Goal: Transaction & Acquisition: Download file/media

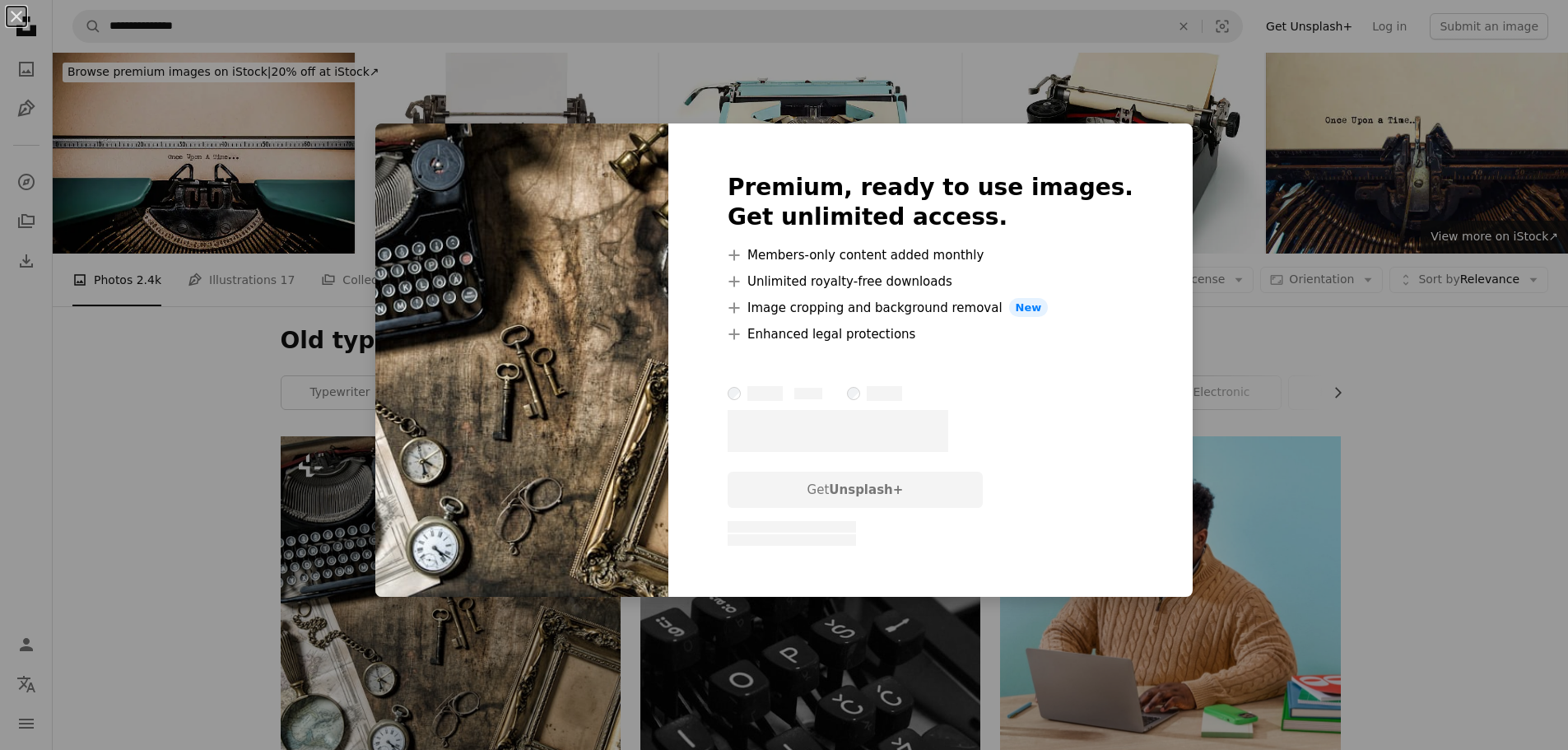
scroll to position [329, 0]
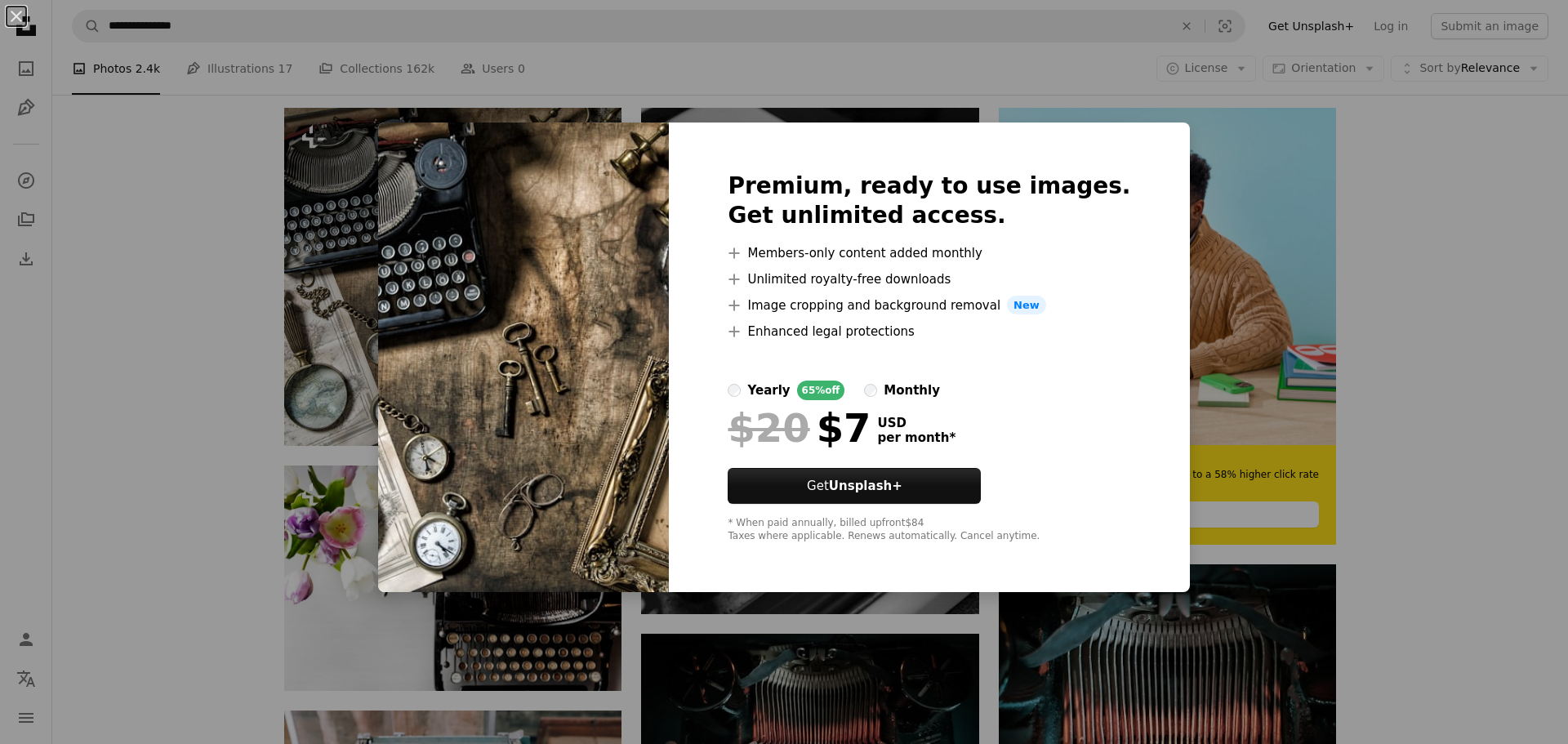
click at [439, 149] on img at bounding box center [523, 358] width 291 height 470
click at [16, 7] on button "An X shape" at bounding box center [16, 16] width 19 height 19
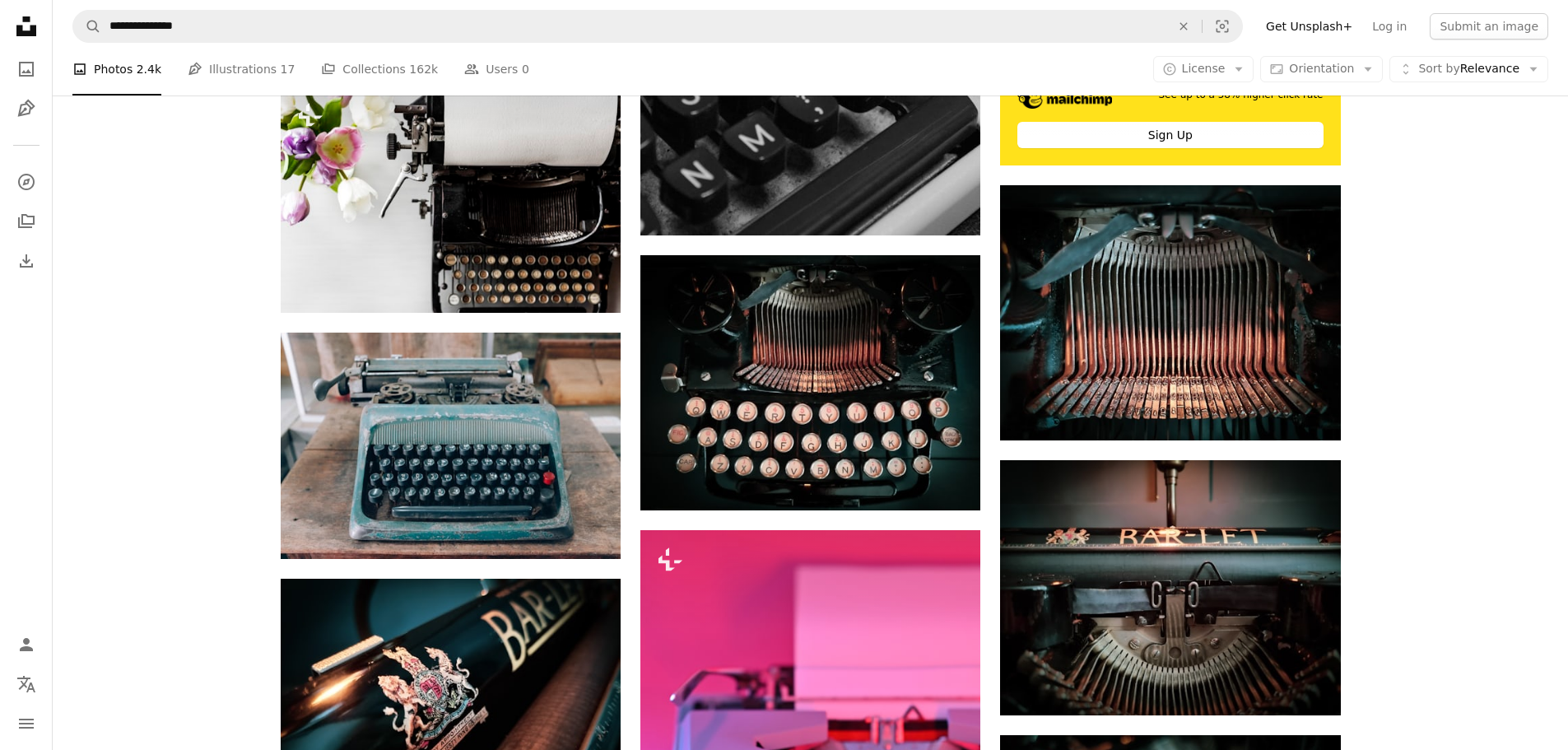
scroll to position [741, 0]
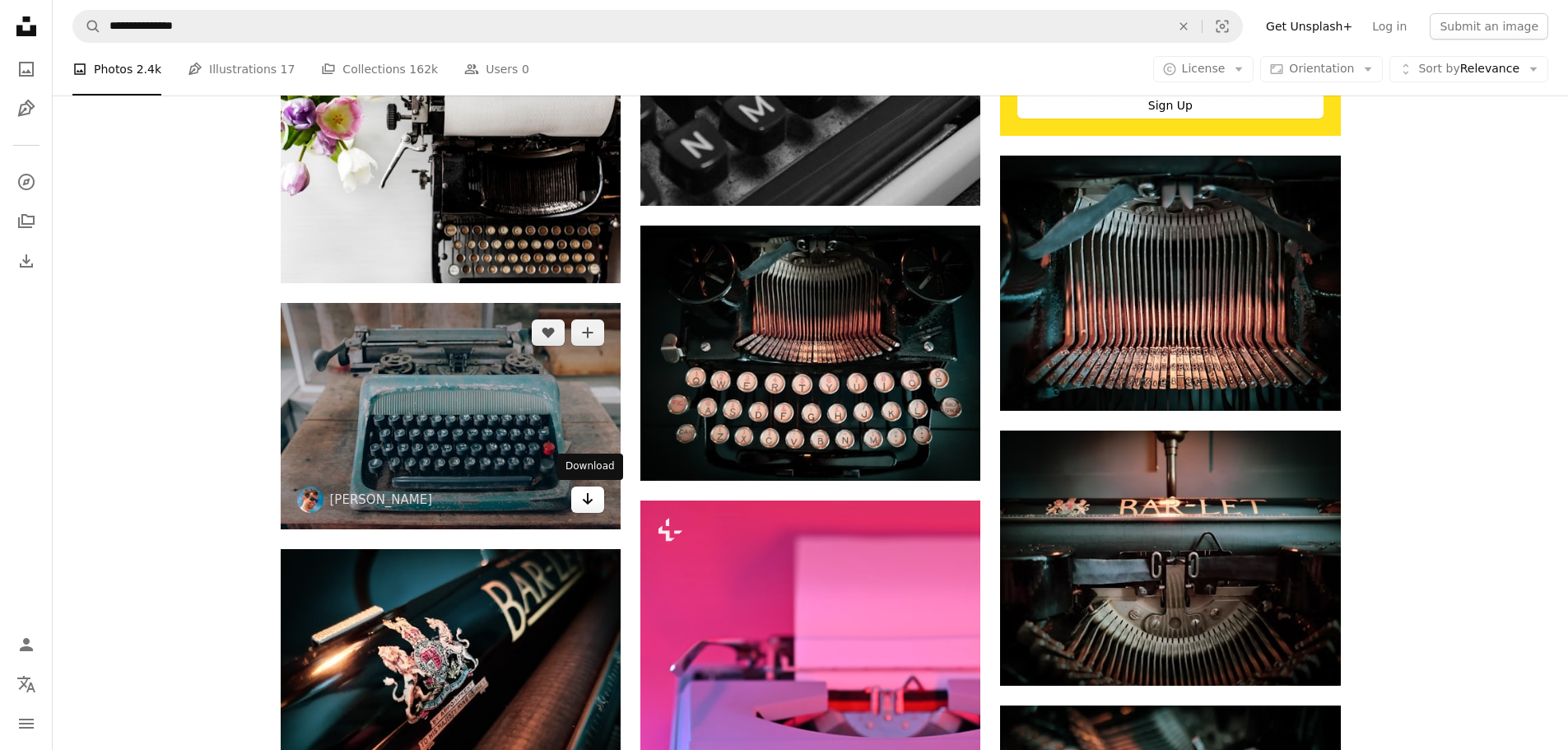
click at [592, 501] on icon "Arrow pointing down" at bounding box center [587, 499] width 14 height 19
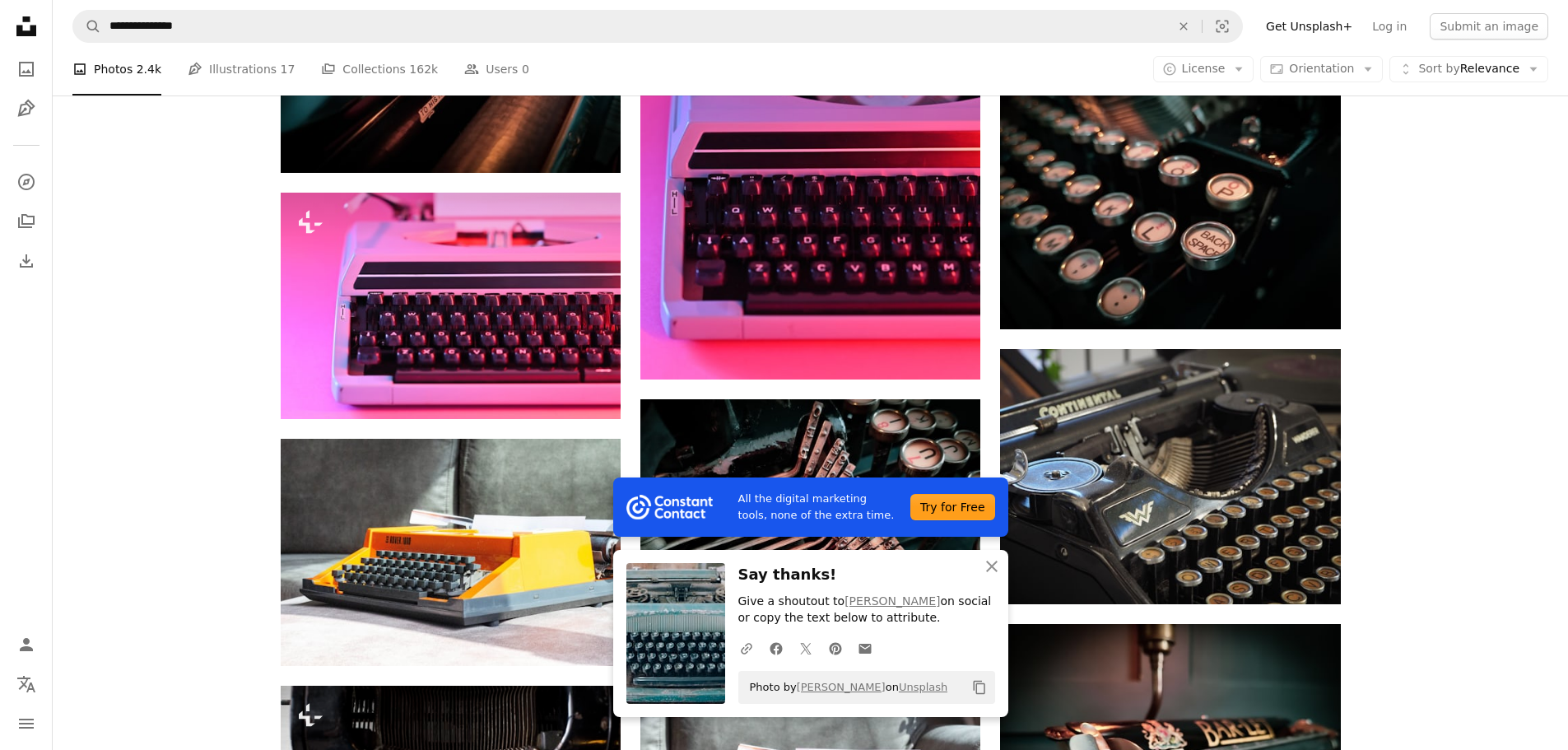
scroll to position [1400, 0]
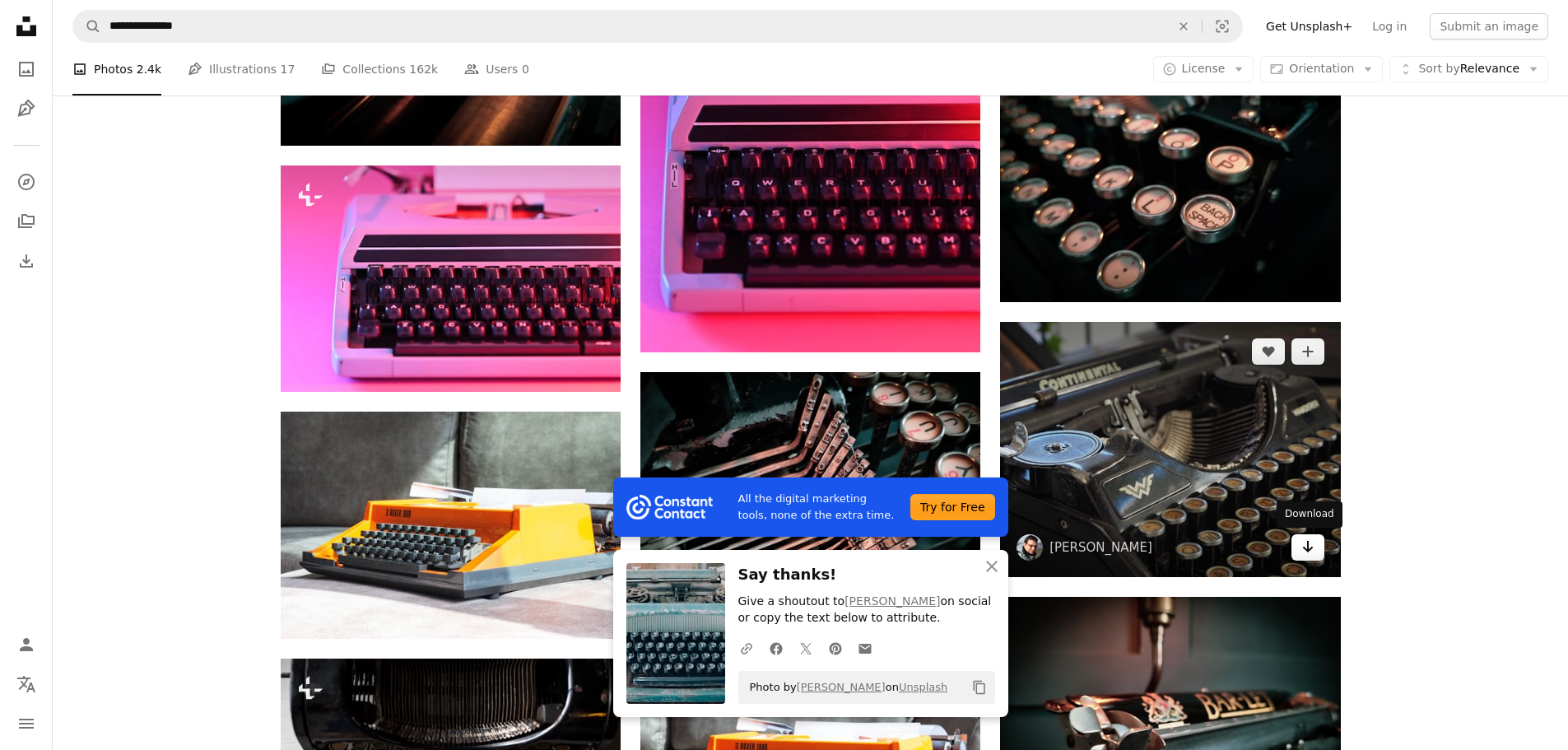
click at [1316, 551] on link "Arrow pointing down" at bounding box center [1308, 547] width 33 height 26
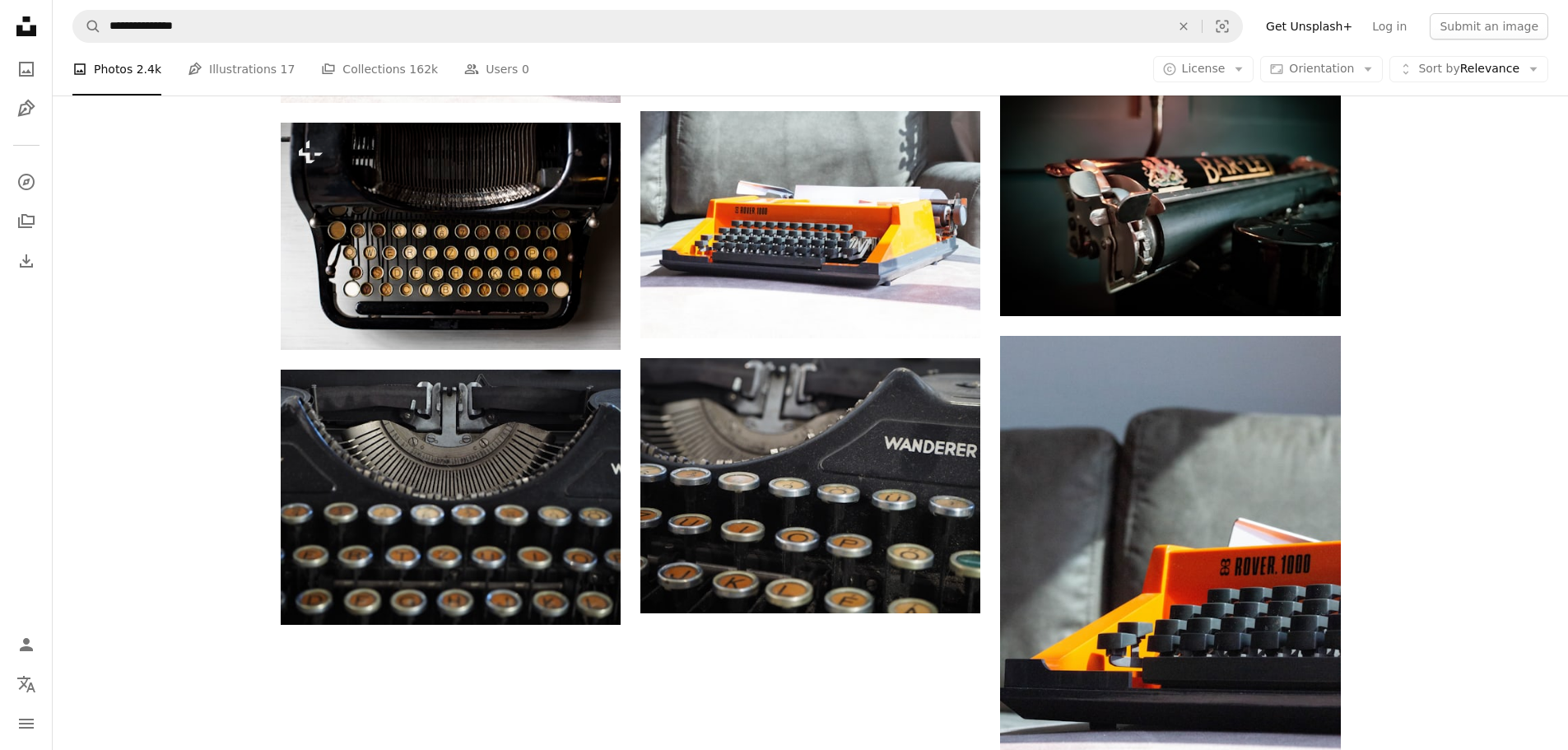
scroll to position [1976, 0]
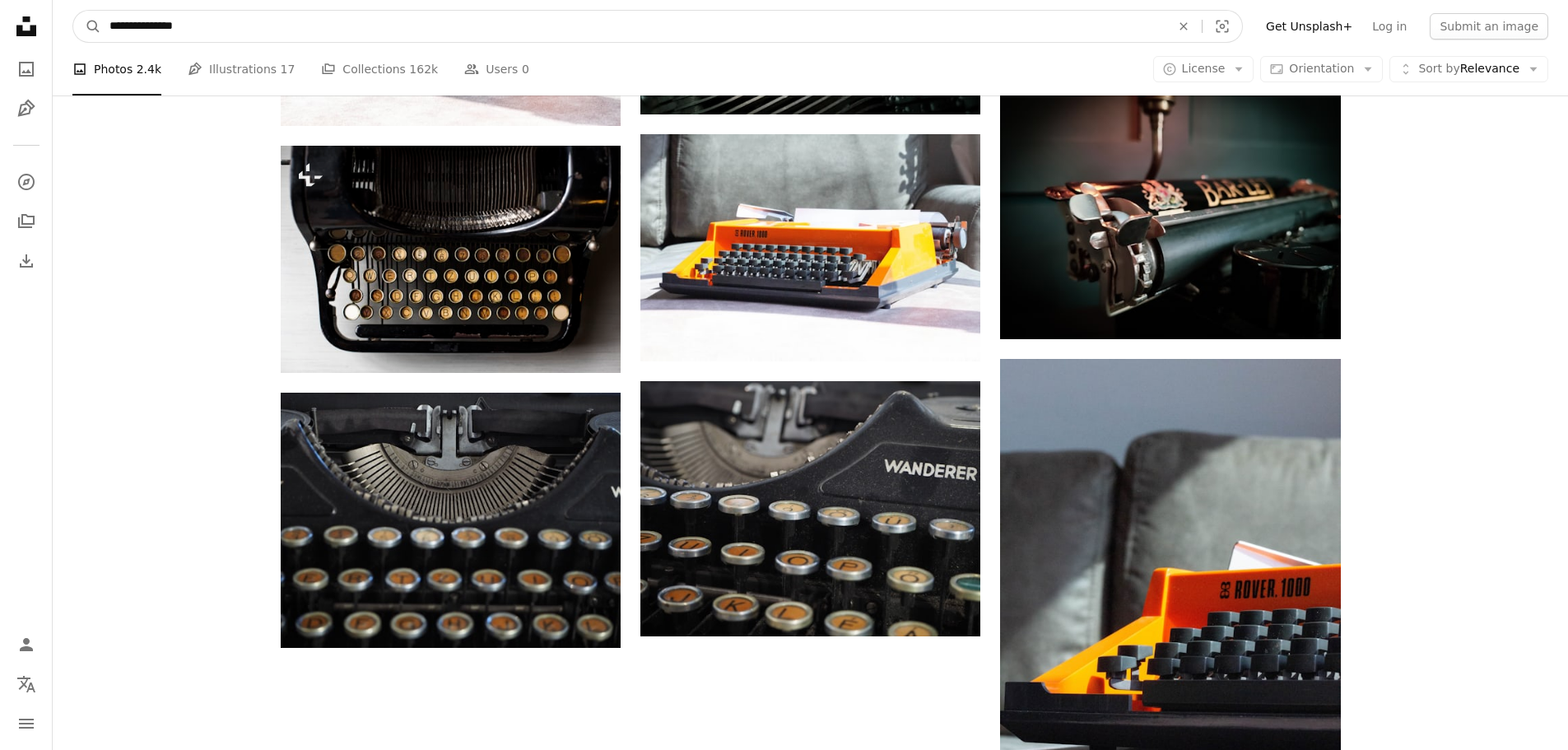
drag, startPoint x: 325, startPoint y: 20, endPoint x: 33, endPoint y: -7, distance: 293.2
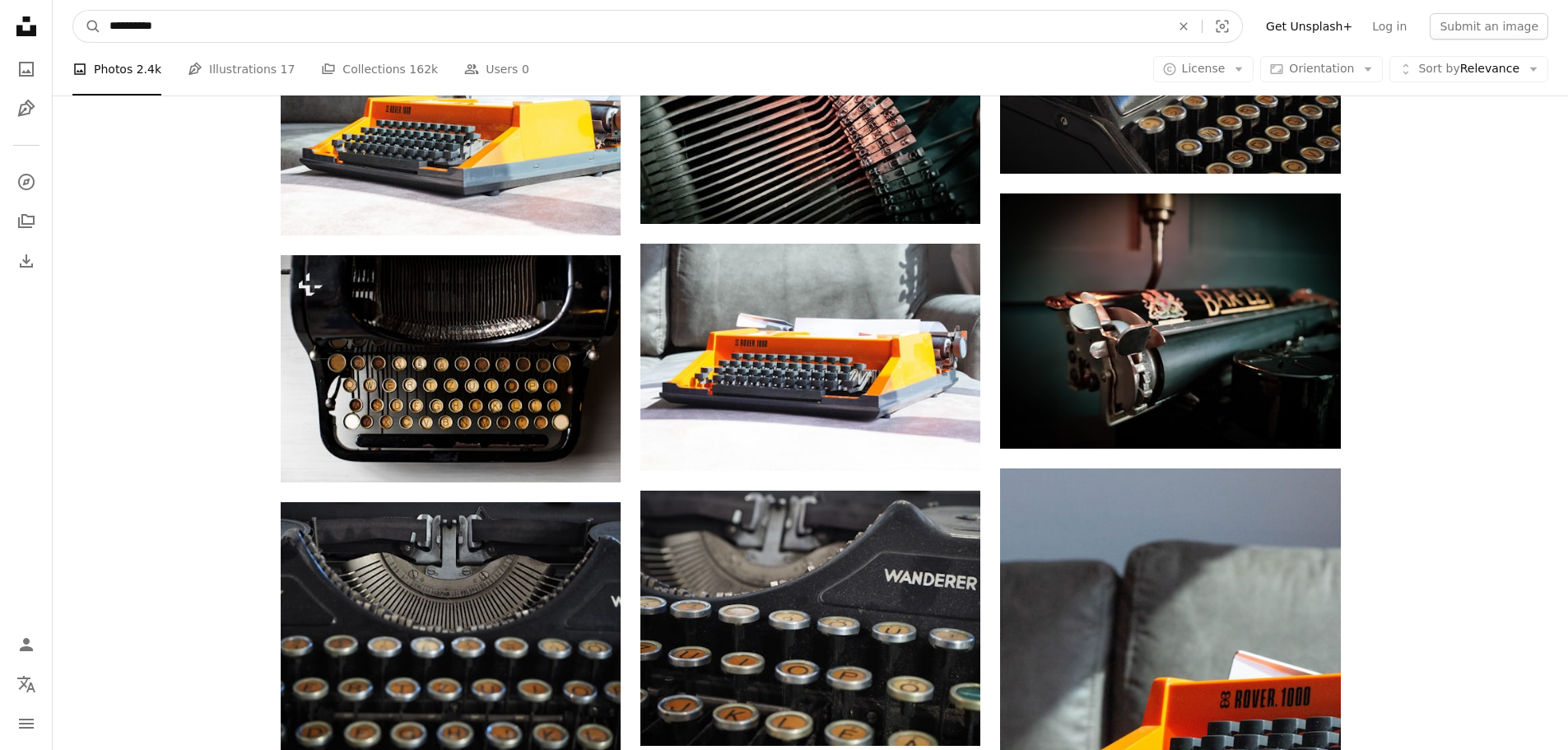
type input "**********"
click button "A magnifying glass" at bounding box center [86, 26] width 28 height 31
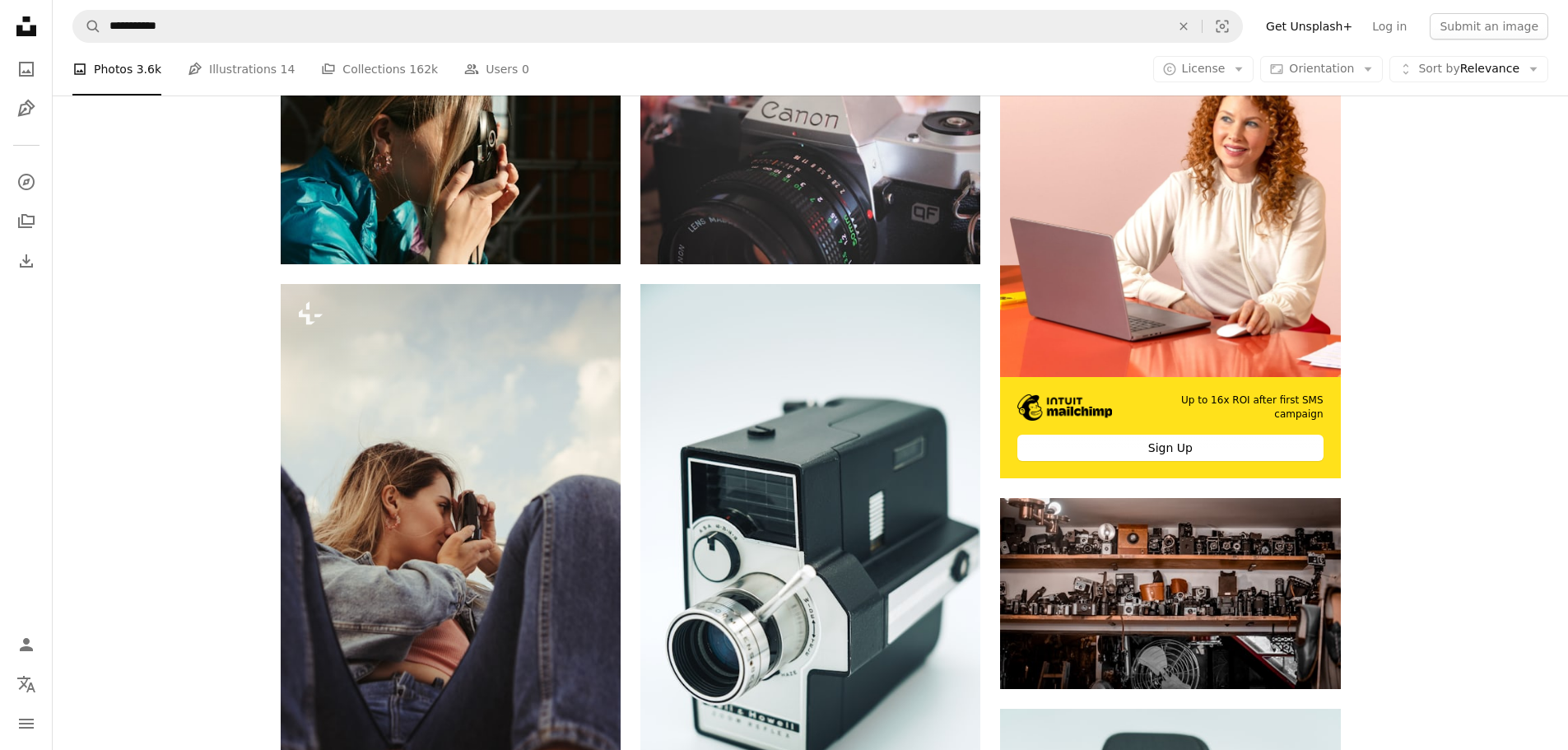
scroll to position [494, 0]
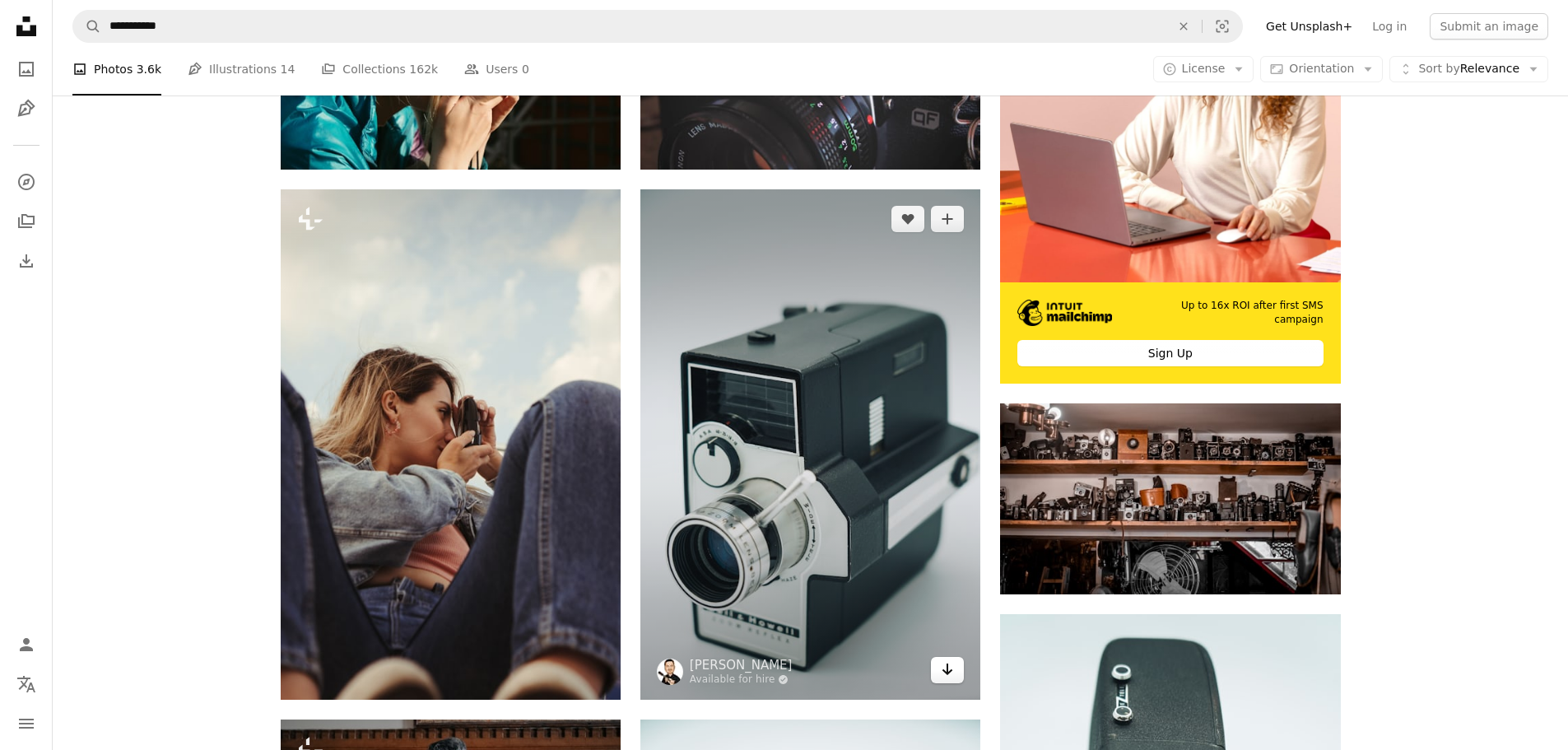
click at [953, 671] on icon "Arrow pointing down" at bounding box center [948, 669] width 14 height 19
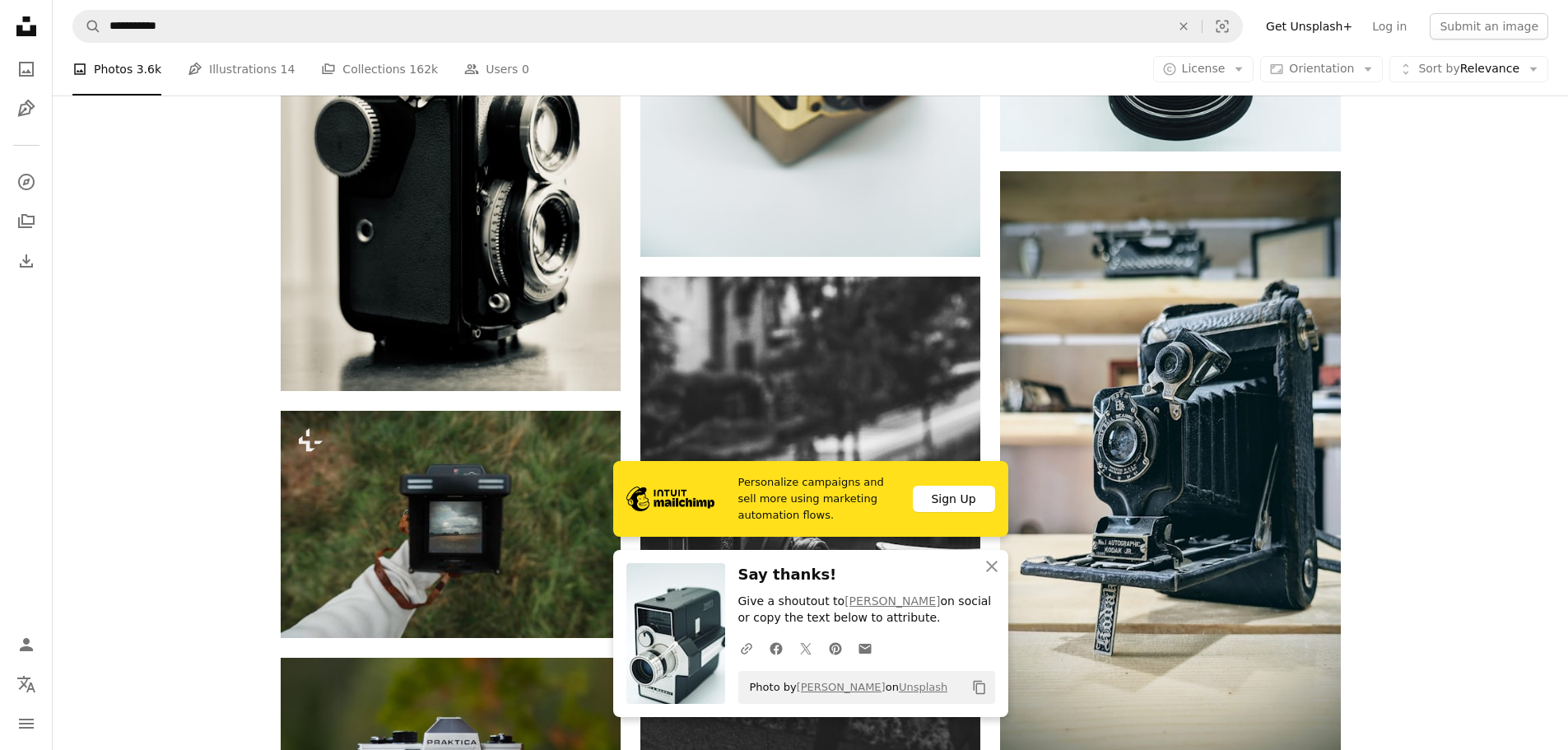
scroll to position [1483, 0]
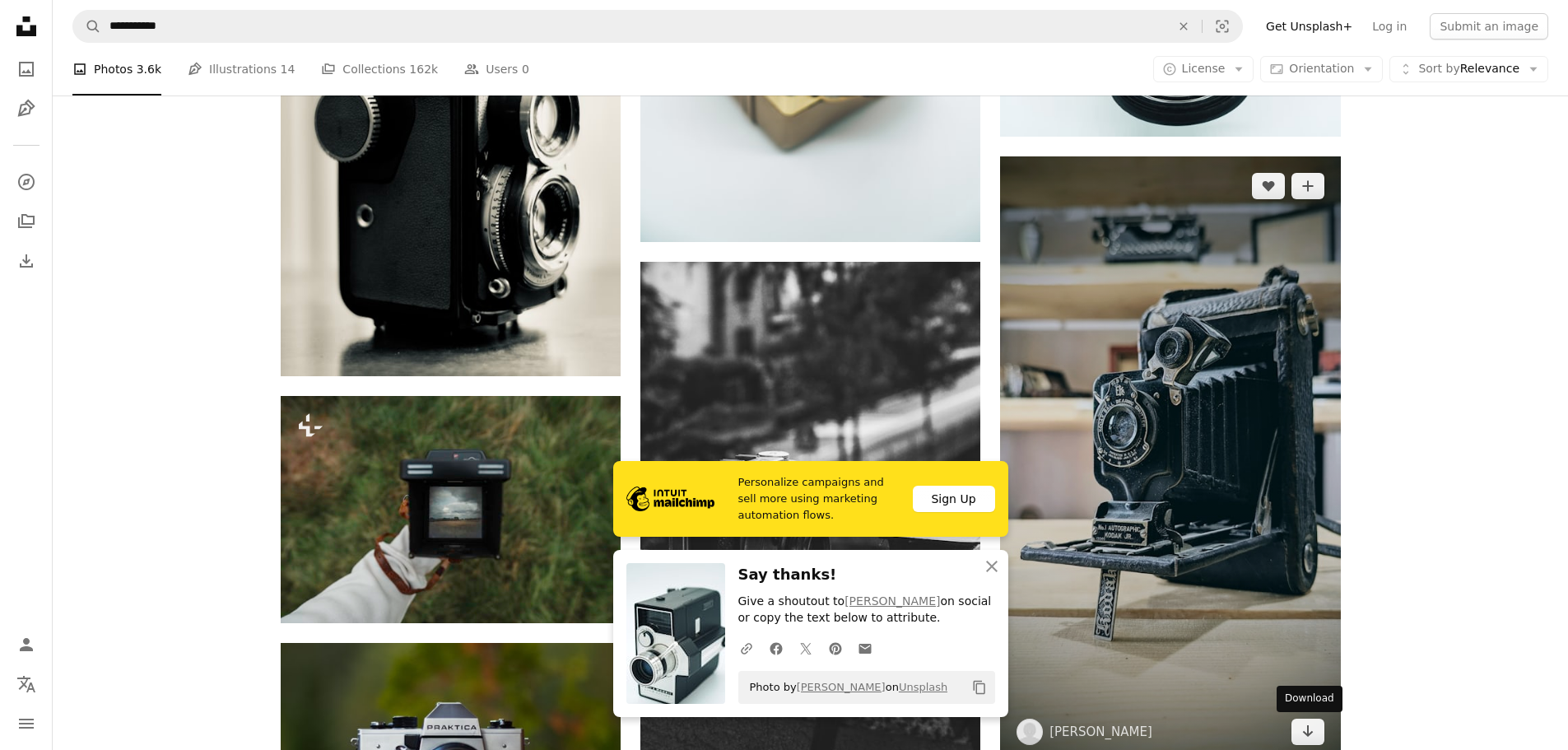
drag, startPoint x: 1314, startPoint y: 730, endPoint x: 1434, endPoint y: 675, distance: 132.0
click at [1314, 730] on icon "Arrow pointing down" at bounding box center [1308, 732] width 14 height 19
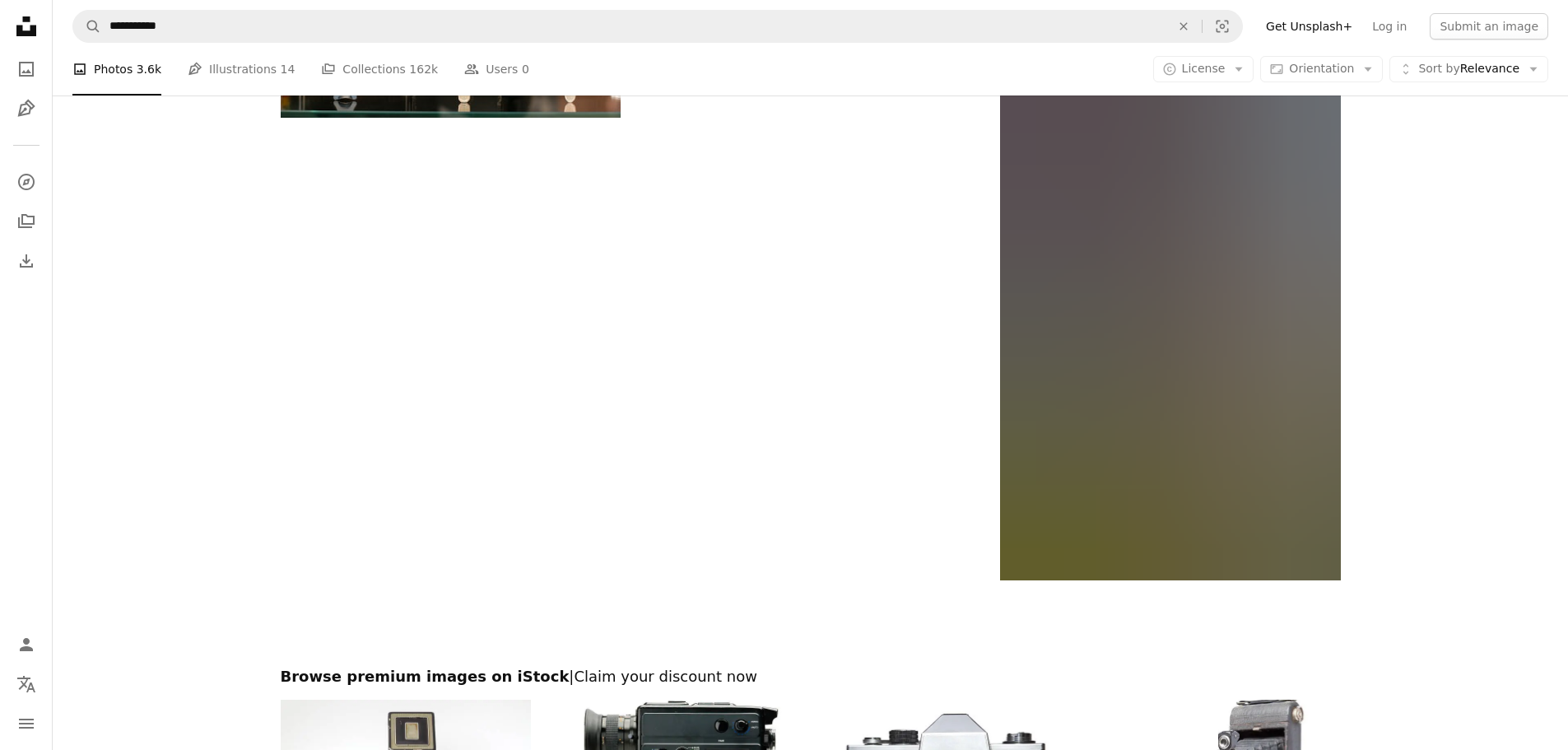
scroll to position [2800, 0]
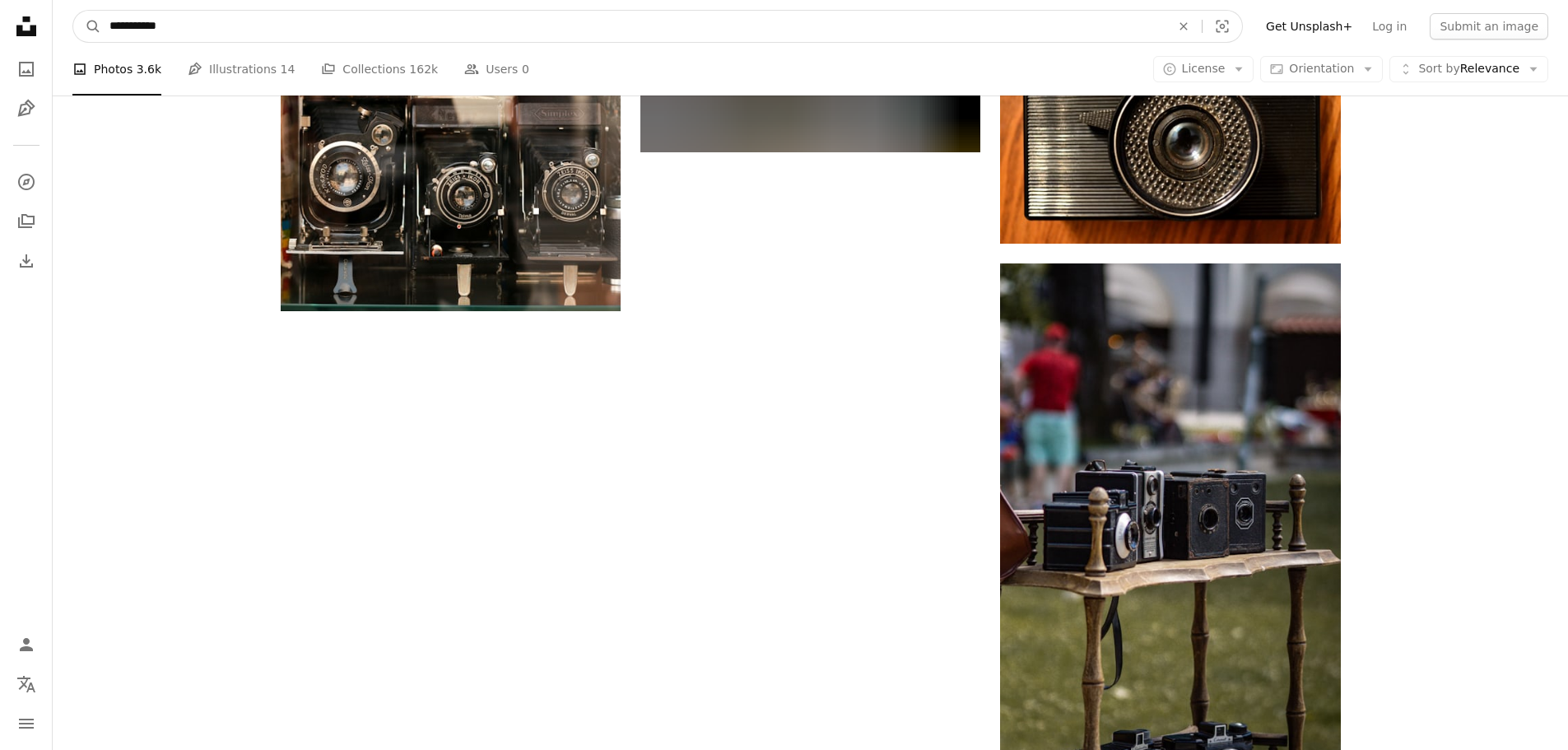
drag, startPoint x: 358, startPoint y: 24, endPoint x: 65, endPoint y: 5, distance: 293.6
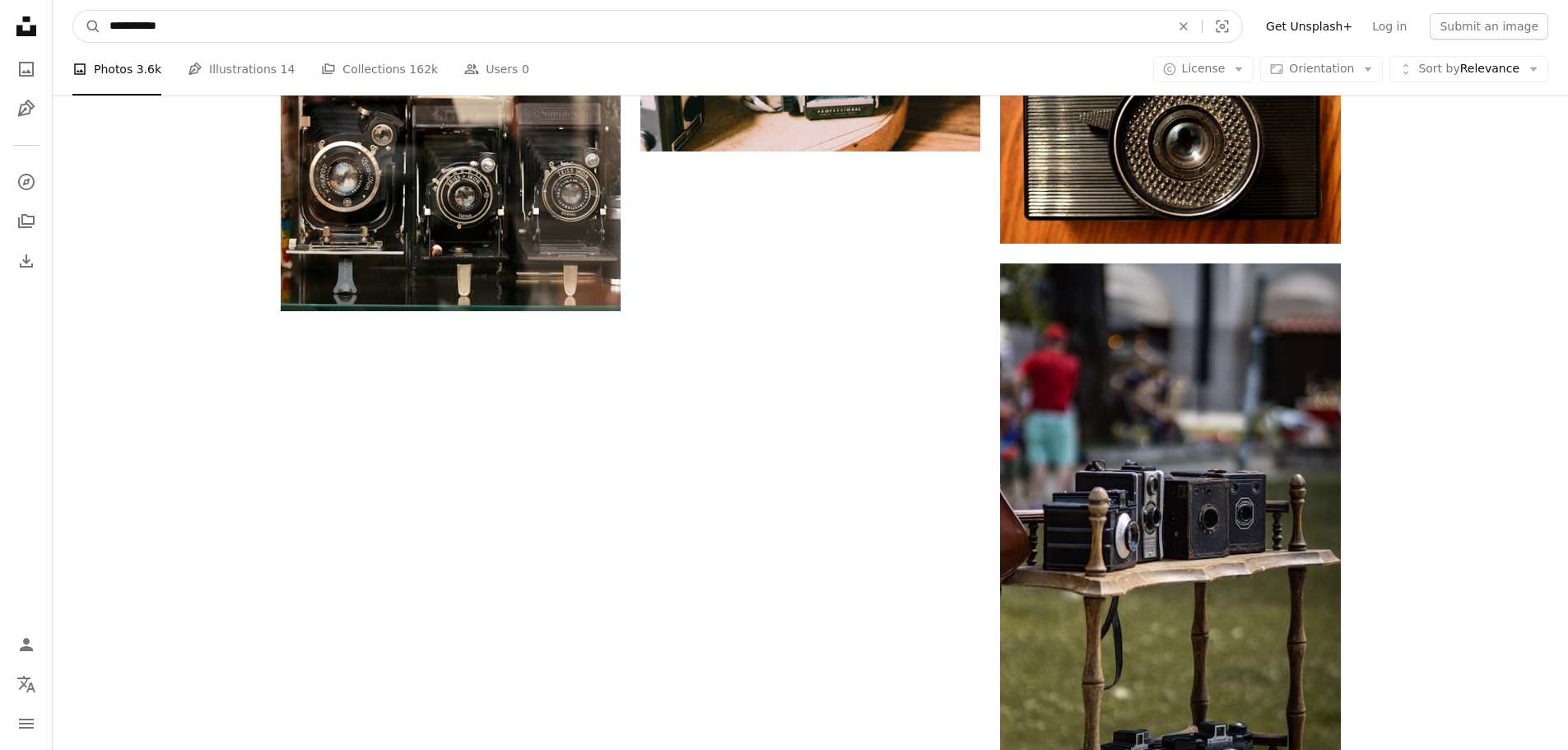
click at [65, 5] on nav "**********" at bounding box center [810, 26] width 1516 height 52
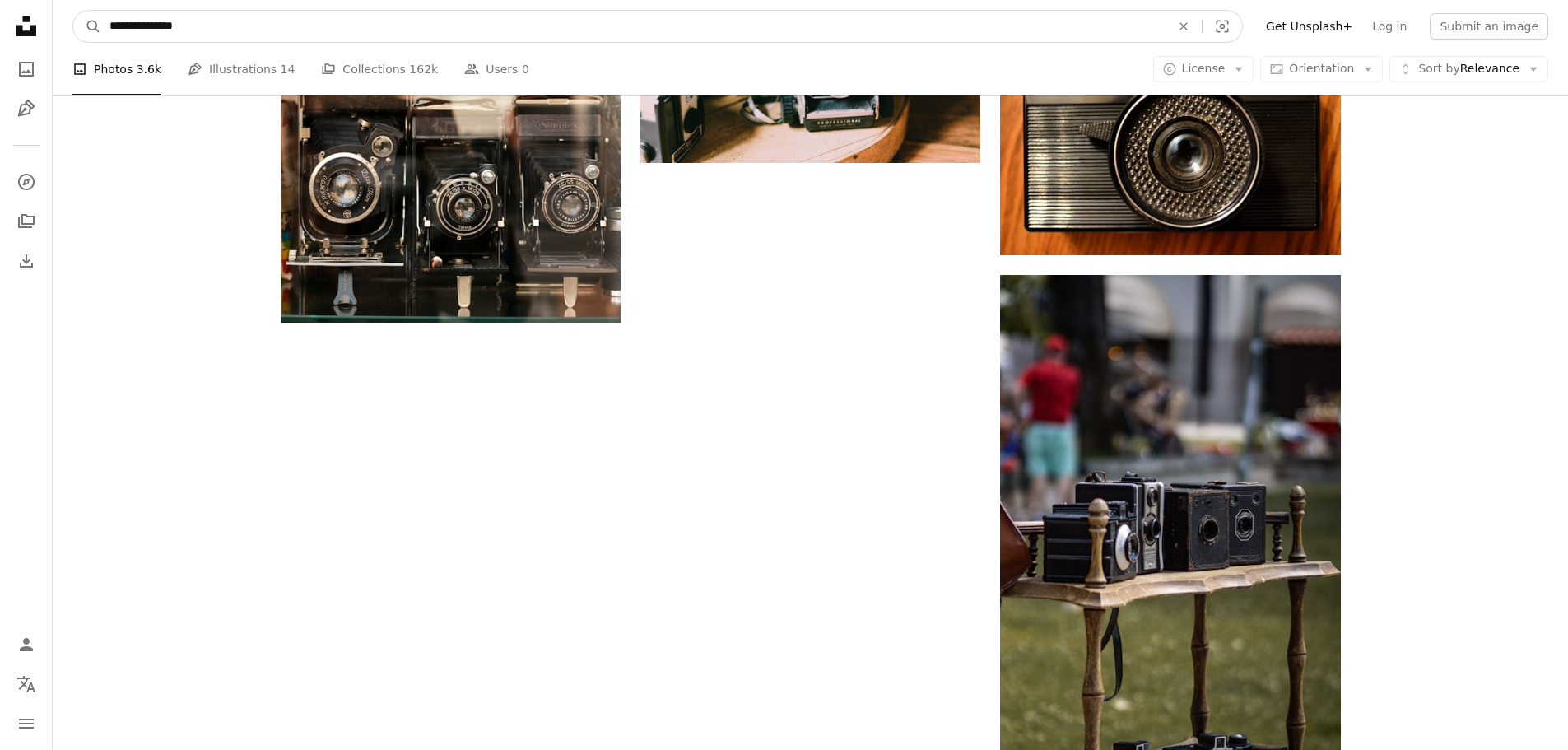
type input "**********"
click button "A magnifying glass" at bounding box center [86, 26] width 28 height 31
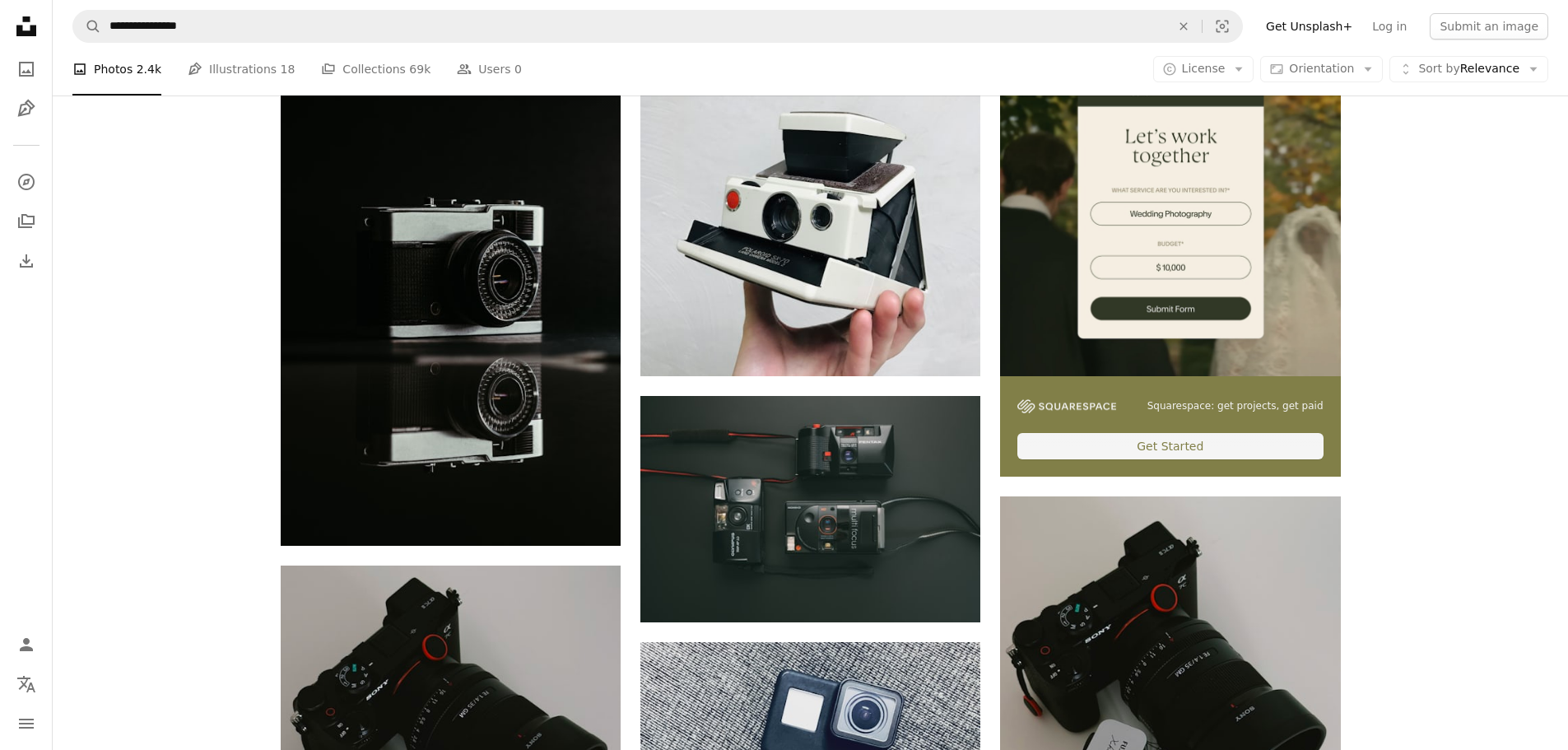
scroll to position [412, 0]
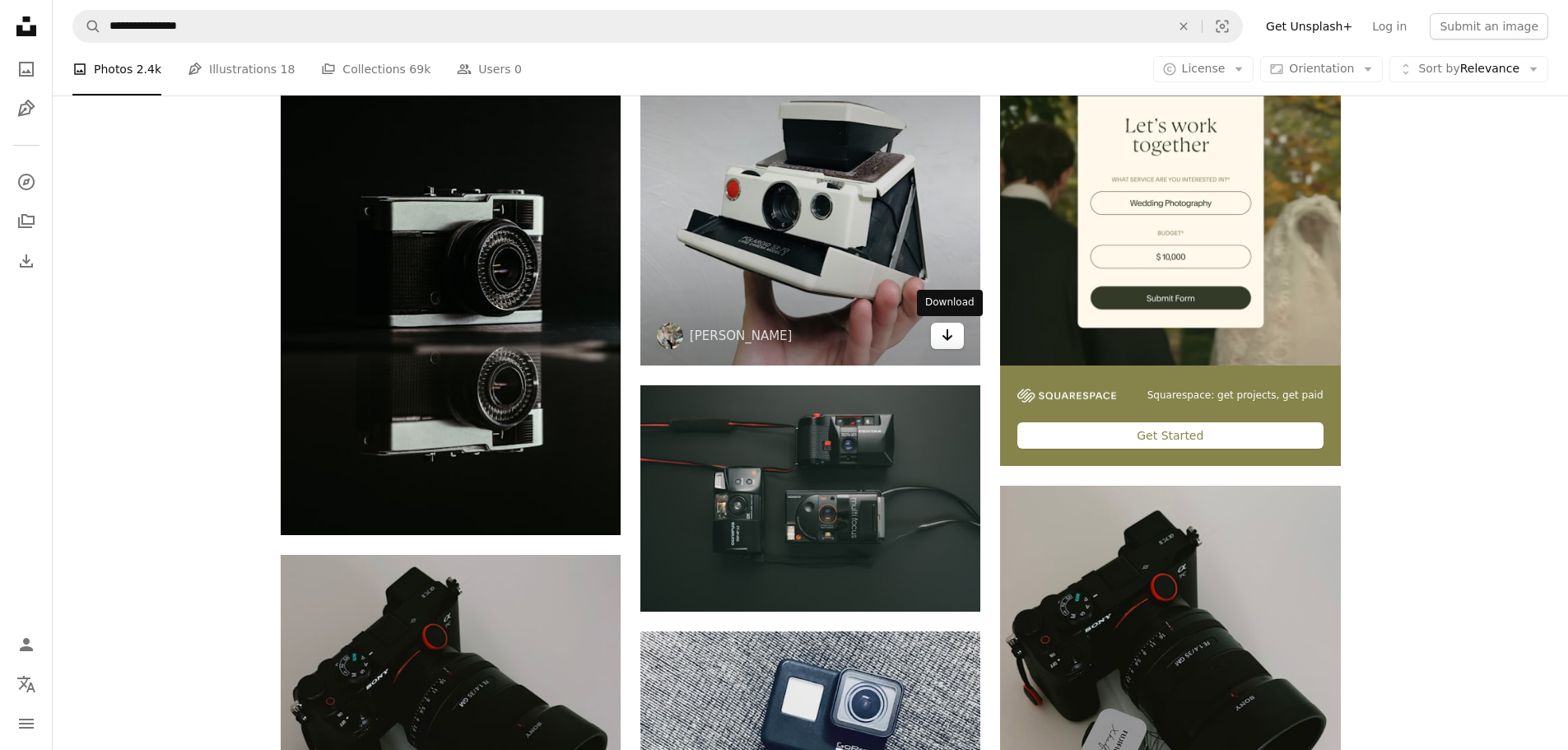
click at [950, 334] on icon "Arrow pointing down" at bounding box center [948, 335] width 14 height 19
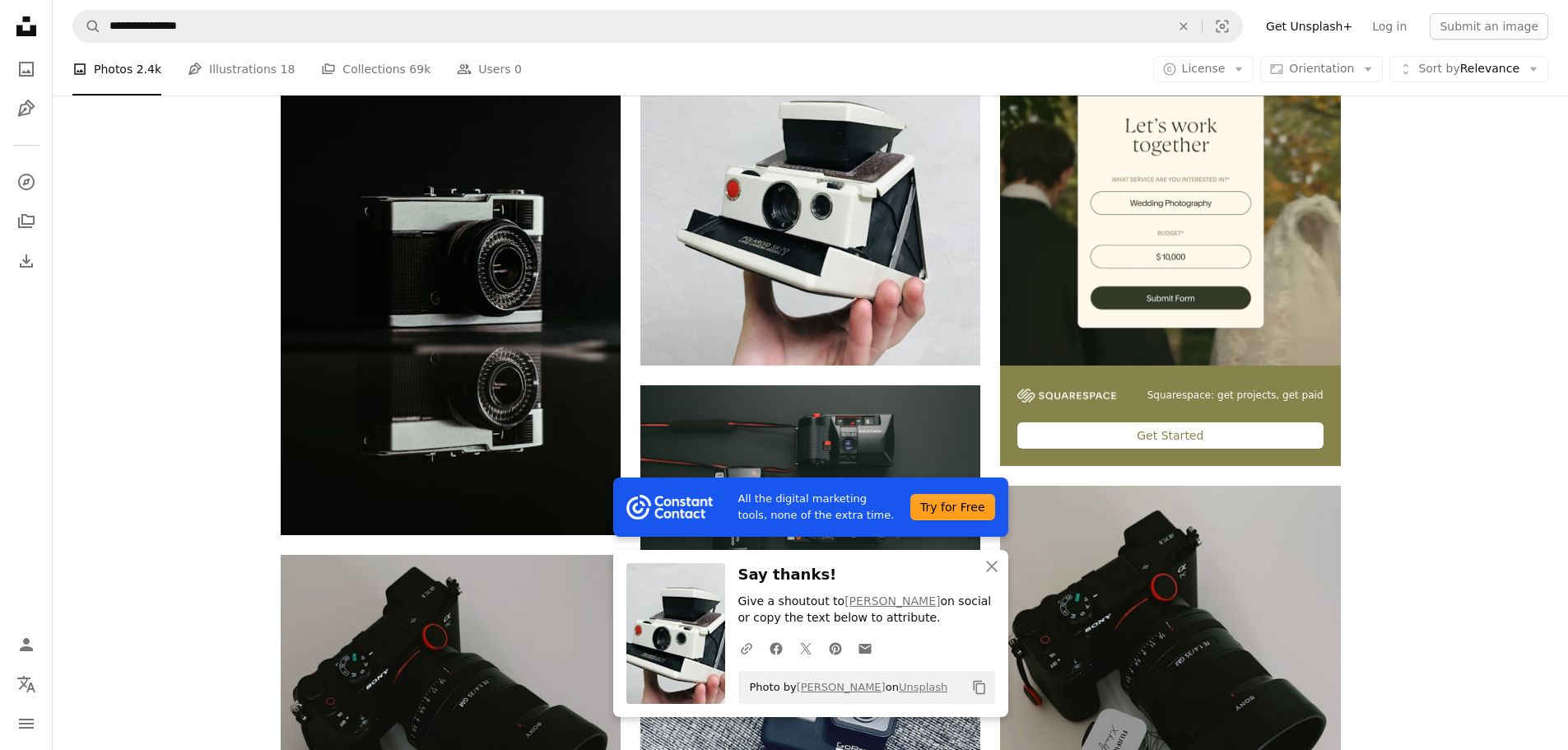
scroll to position [1068, 0]
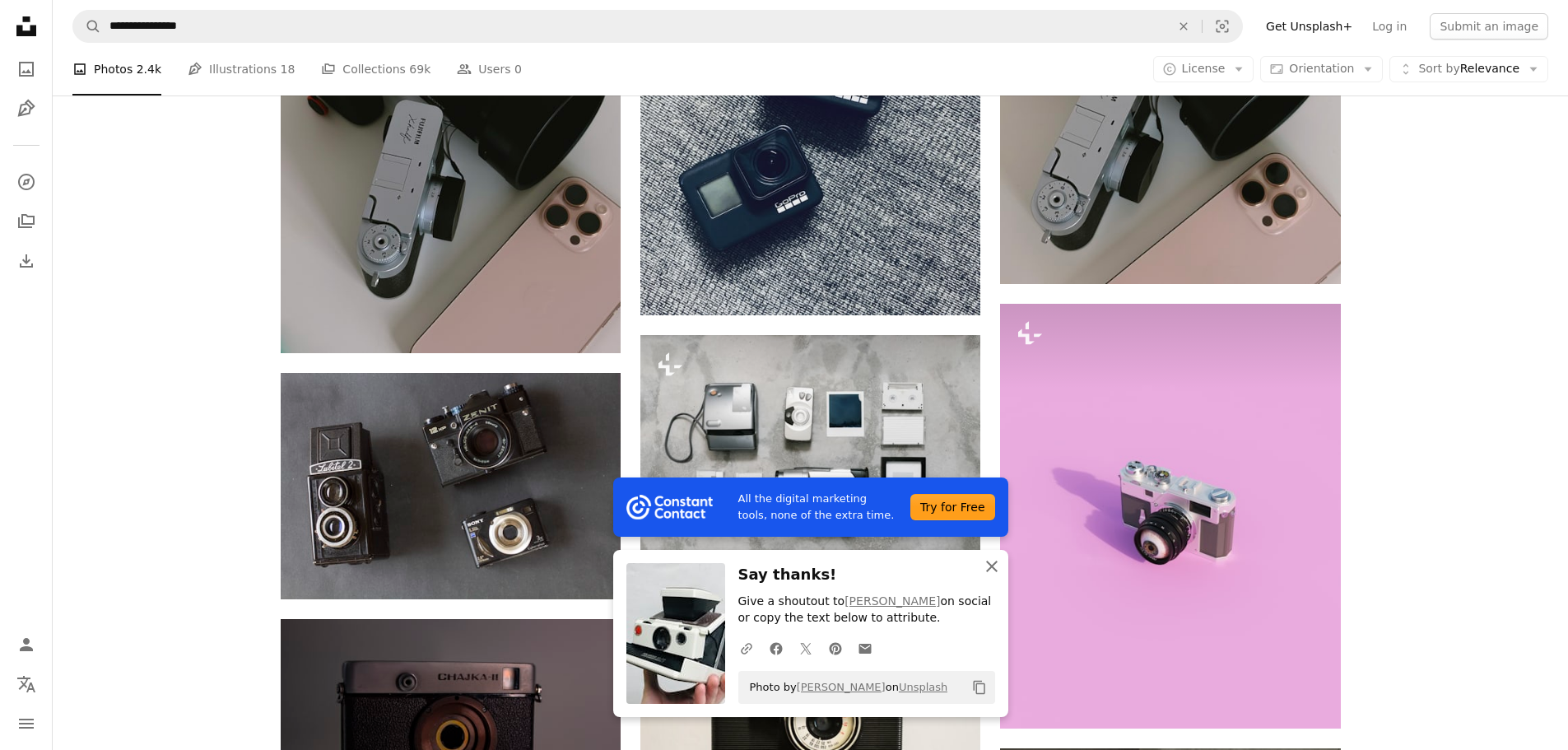
click at [990, 562] on icon "An X shape" at bounding box center [991, 566] width 19 height 19
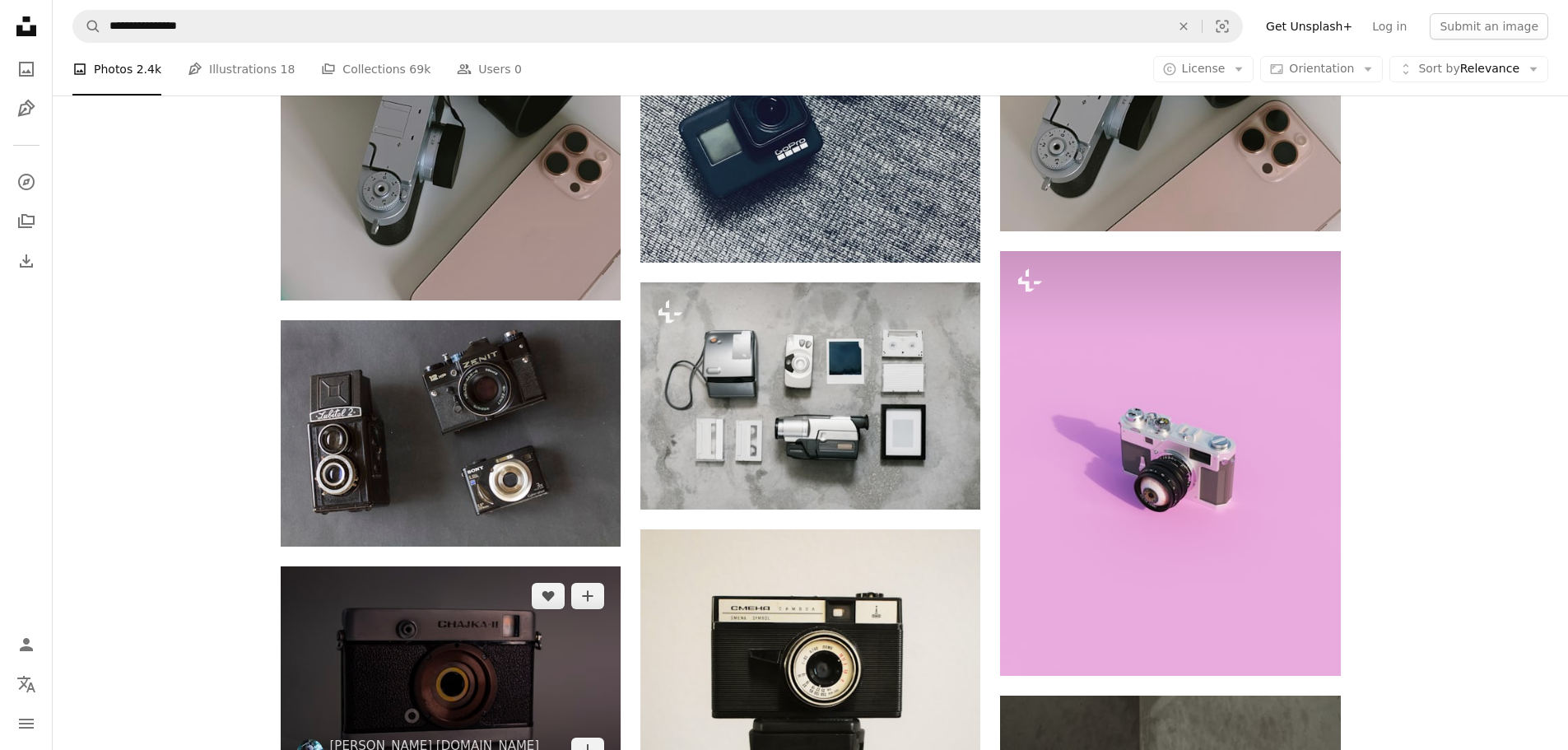
scroll to position [1150, 0]
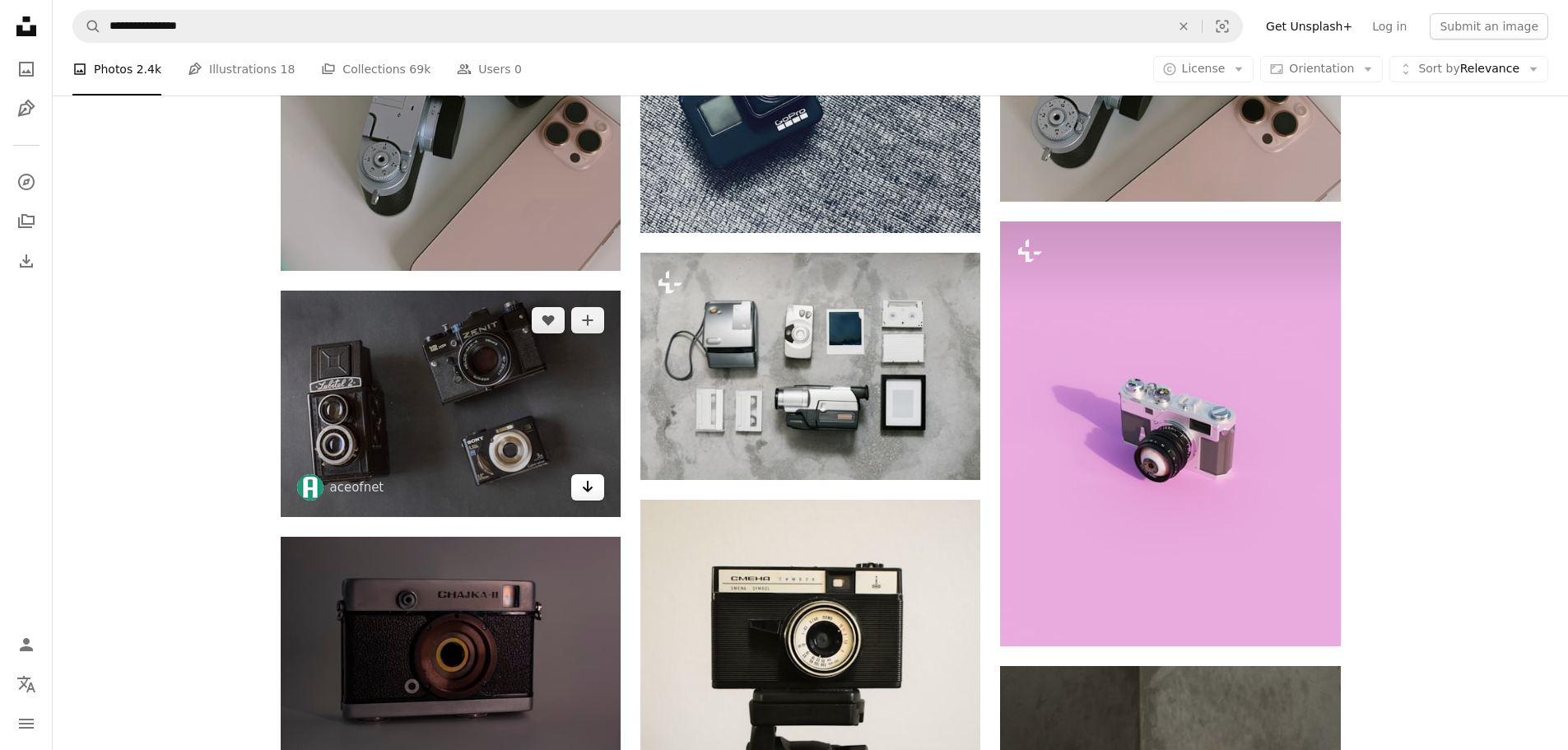
click at [587, 490] on icon "Download" at bounding box center [587, 487] width 11 height 12
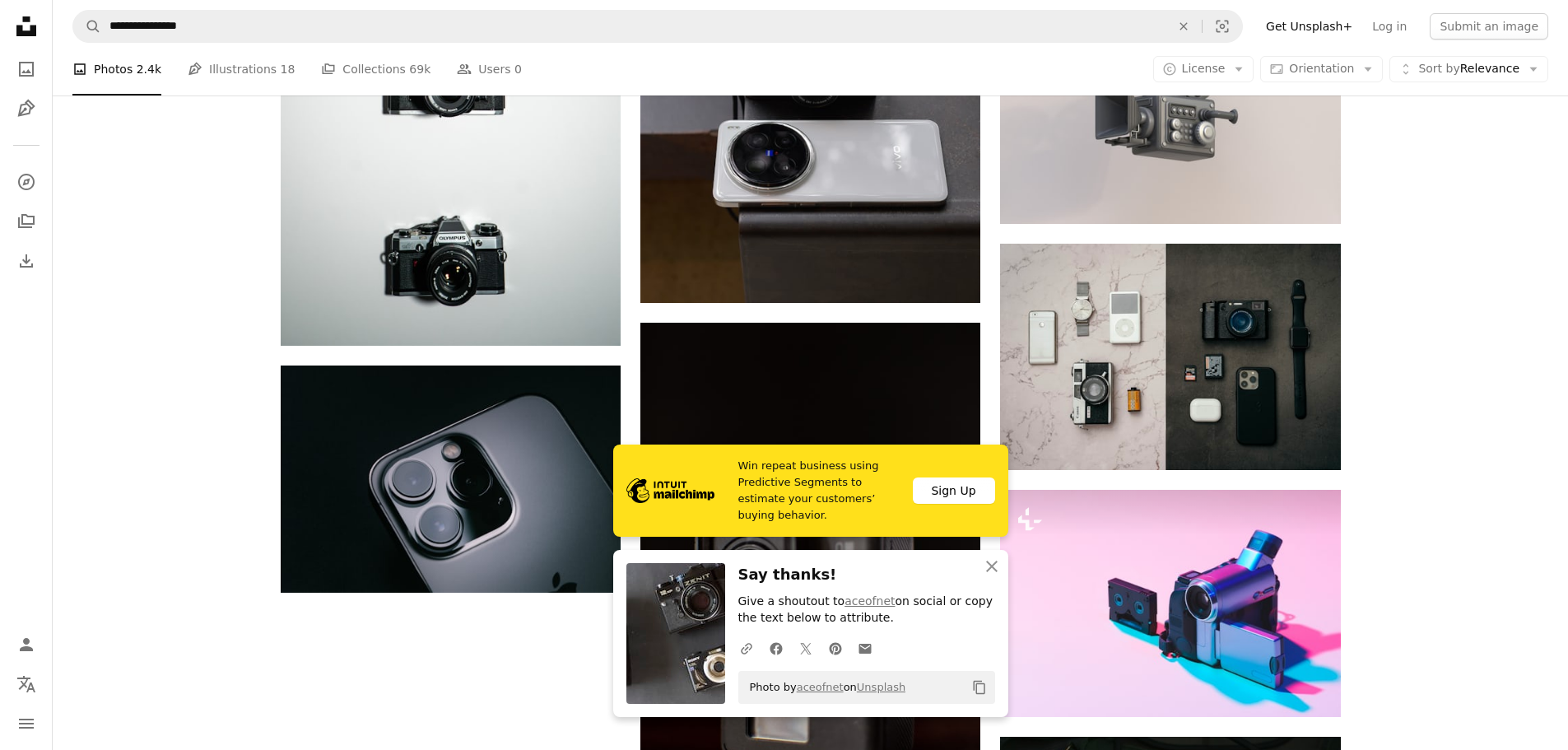
scroll to position [2221, 0]
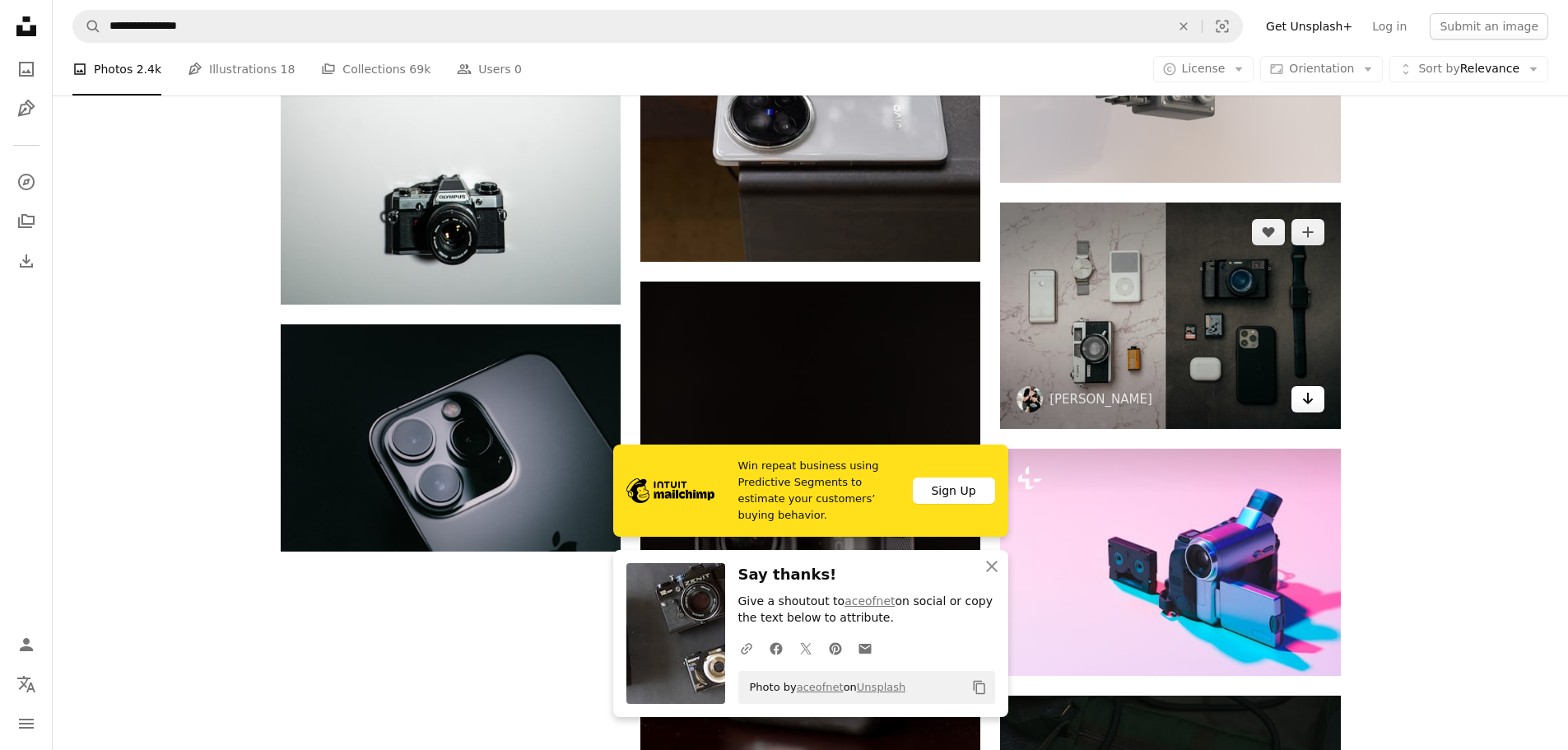
click at [1316, 395] on link "Arrow pointing down" at bounding box center [1308, 399] width 33 height 26
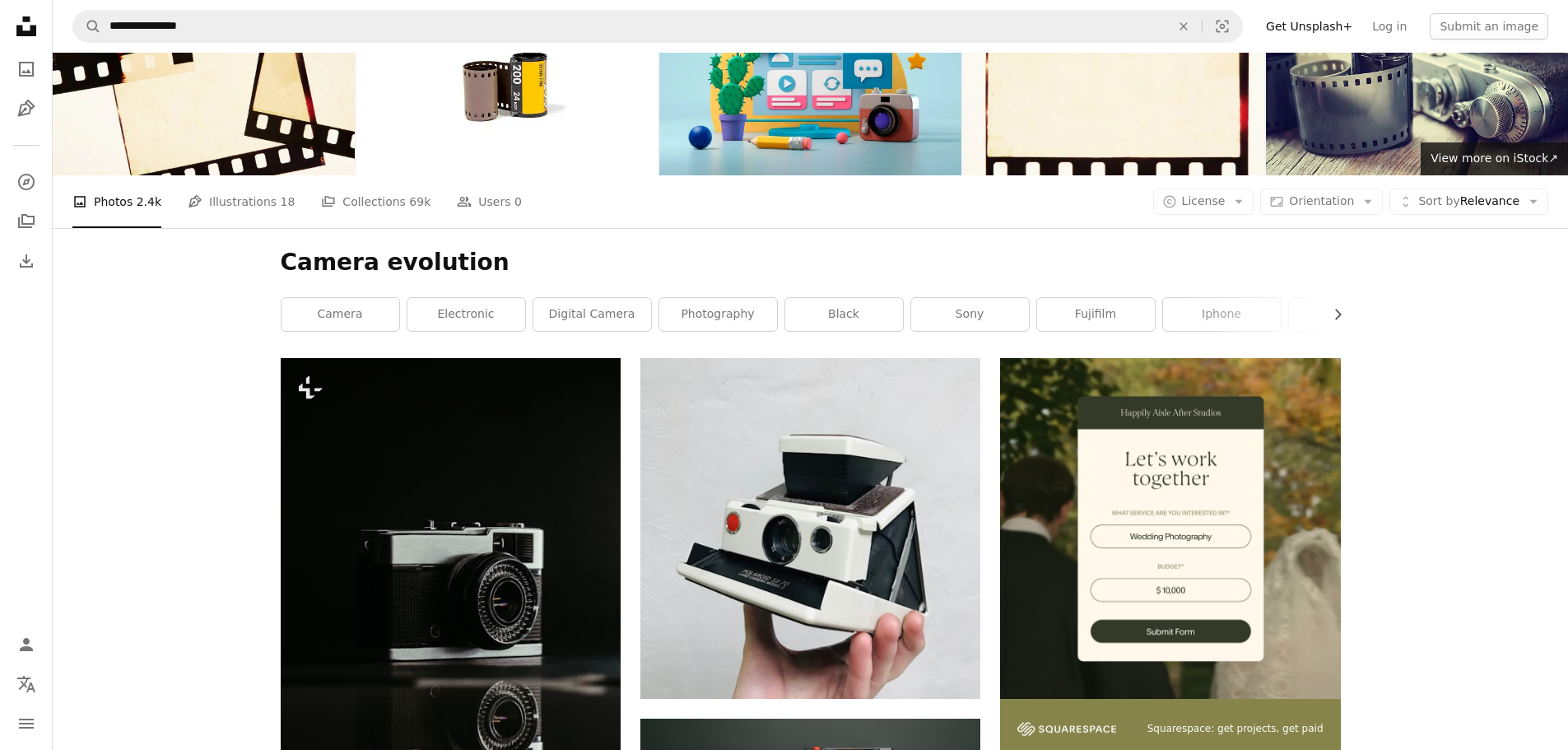
scroll to position [0, 0]
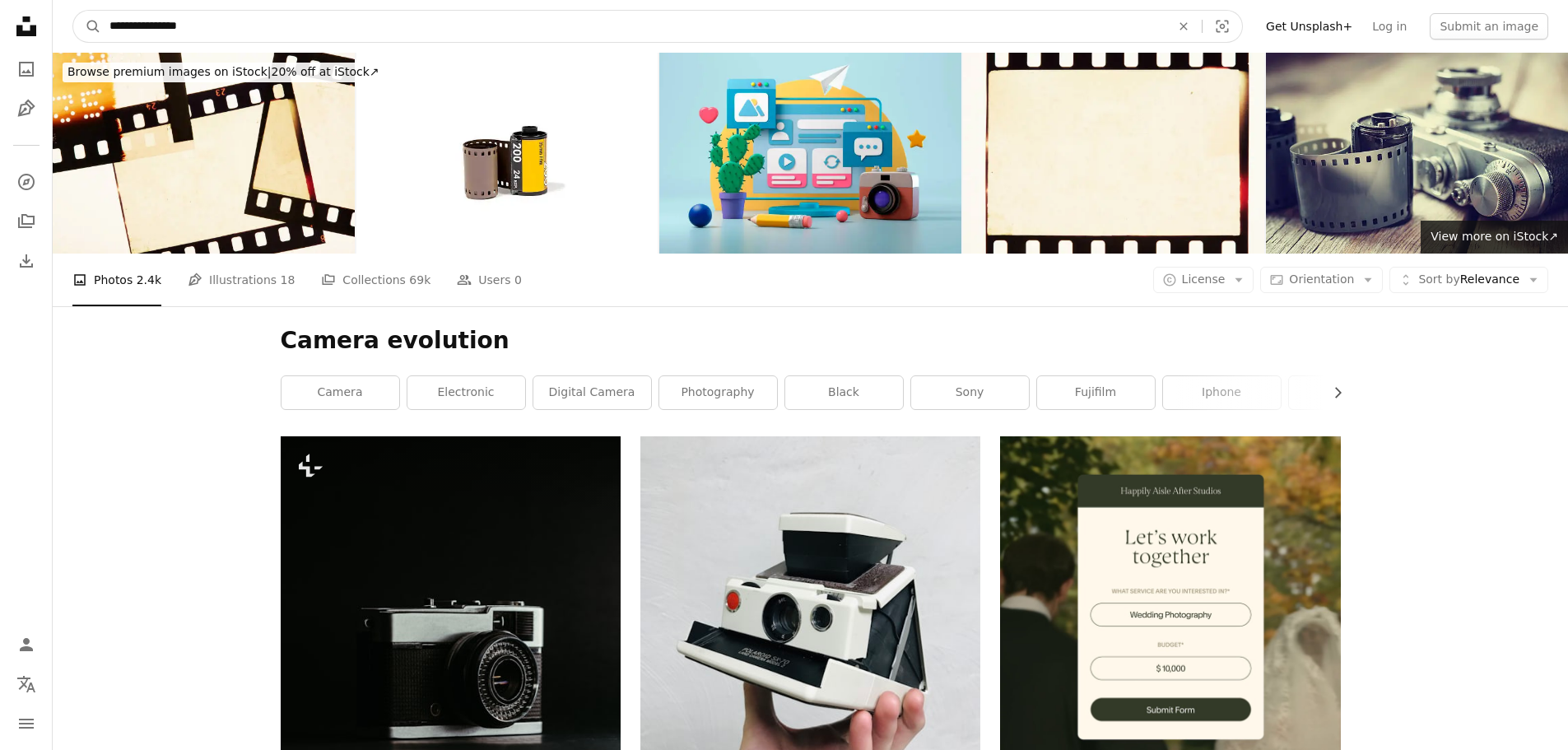
drag, startPoint x: 452, startPoint y: 24, endPoint x: 0, endPoint y: 18, distance: 452.0
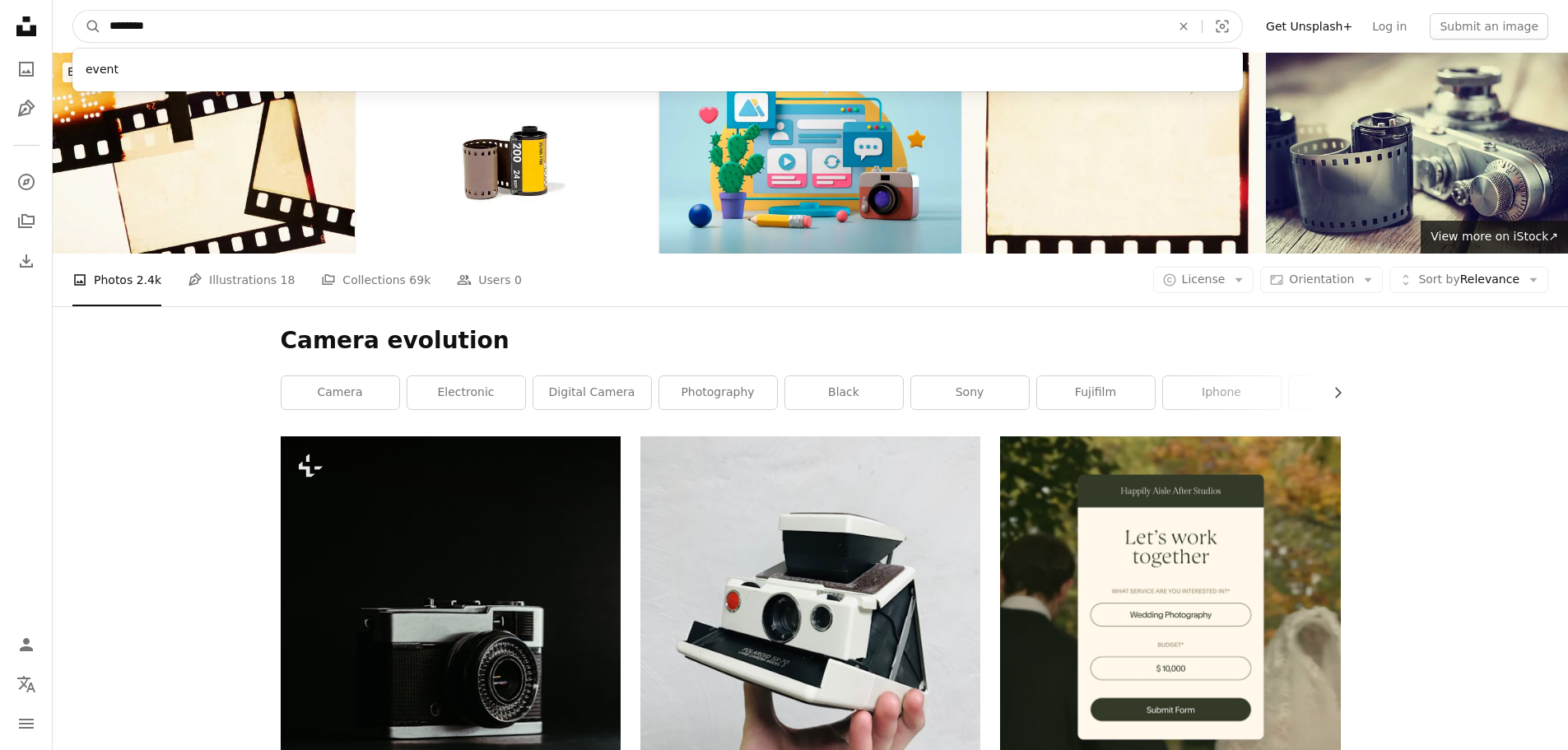
type input "*********"
click button "A magnifying glass" at bounding box center [86, 26] width 28 height 31
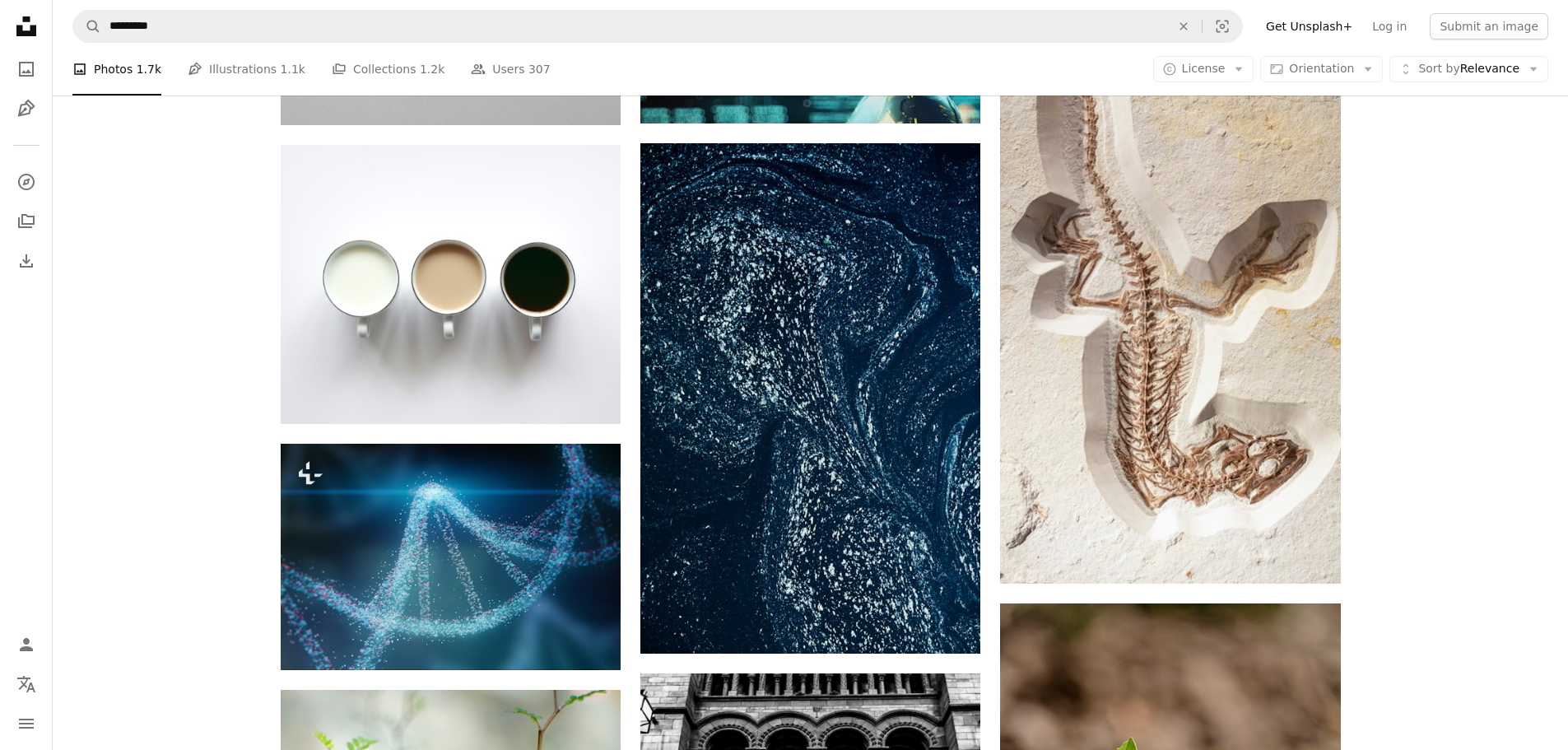
scroll to position [1565, 0]
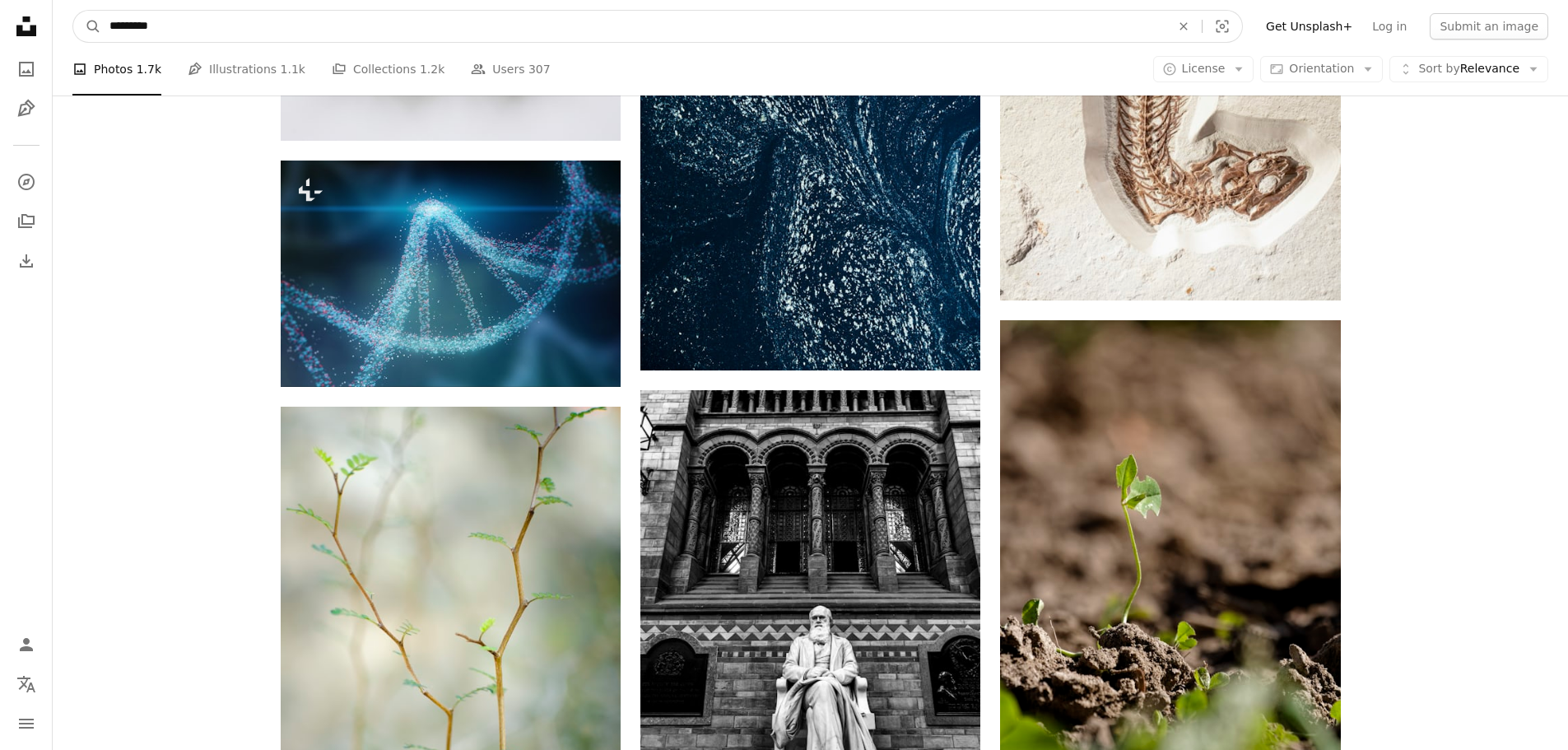
click at [109, 26] on input "*********" at bounding box center [633, 26] width 1064 height 31
type input "**********"
click button "A magnifying glass" at bounding box center [86, 26] width 28 height 31
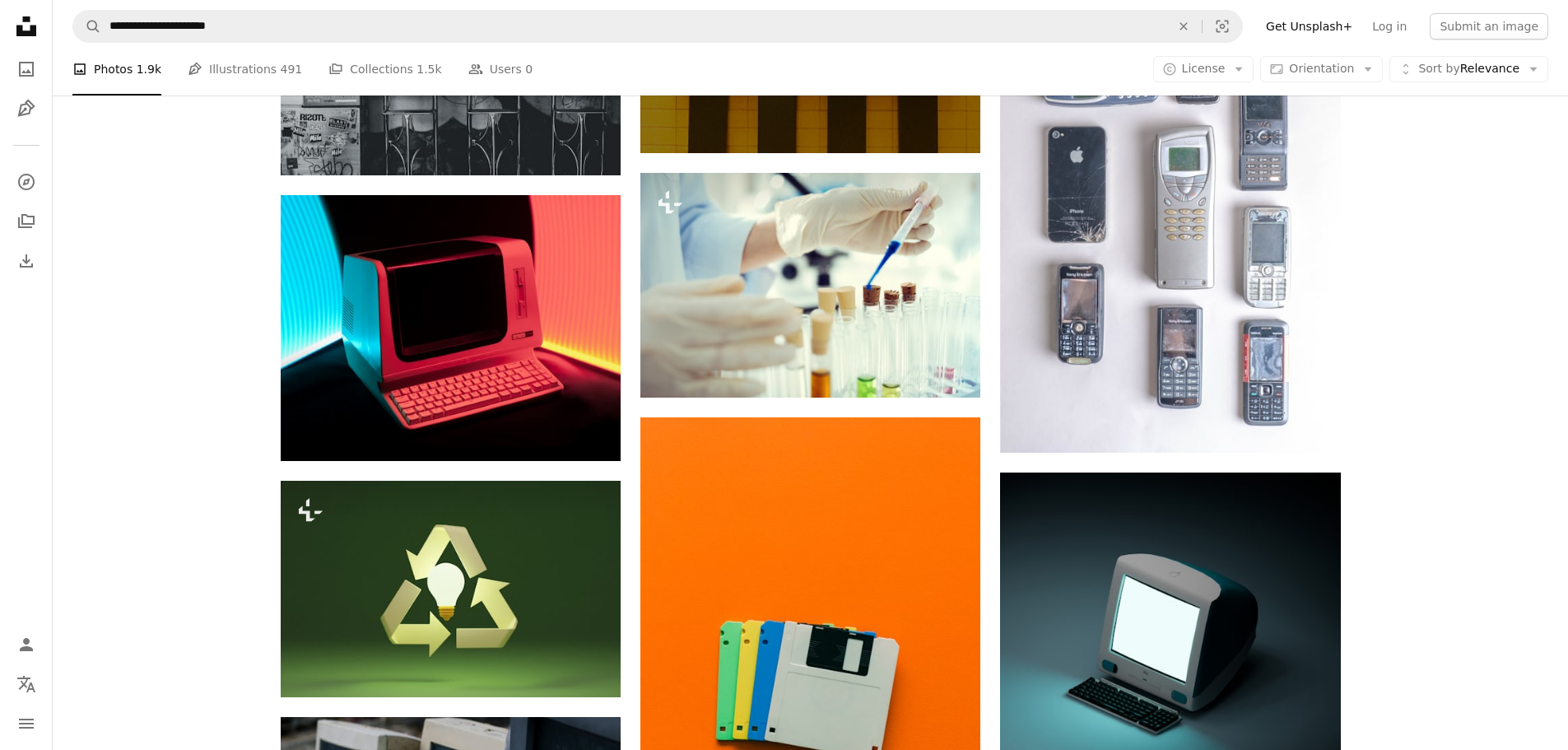
scroll to position [1483, 0]
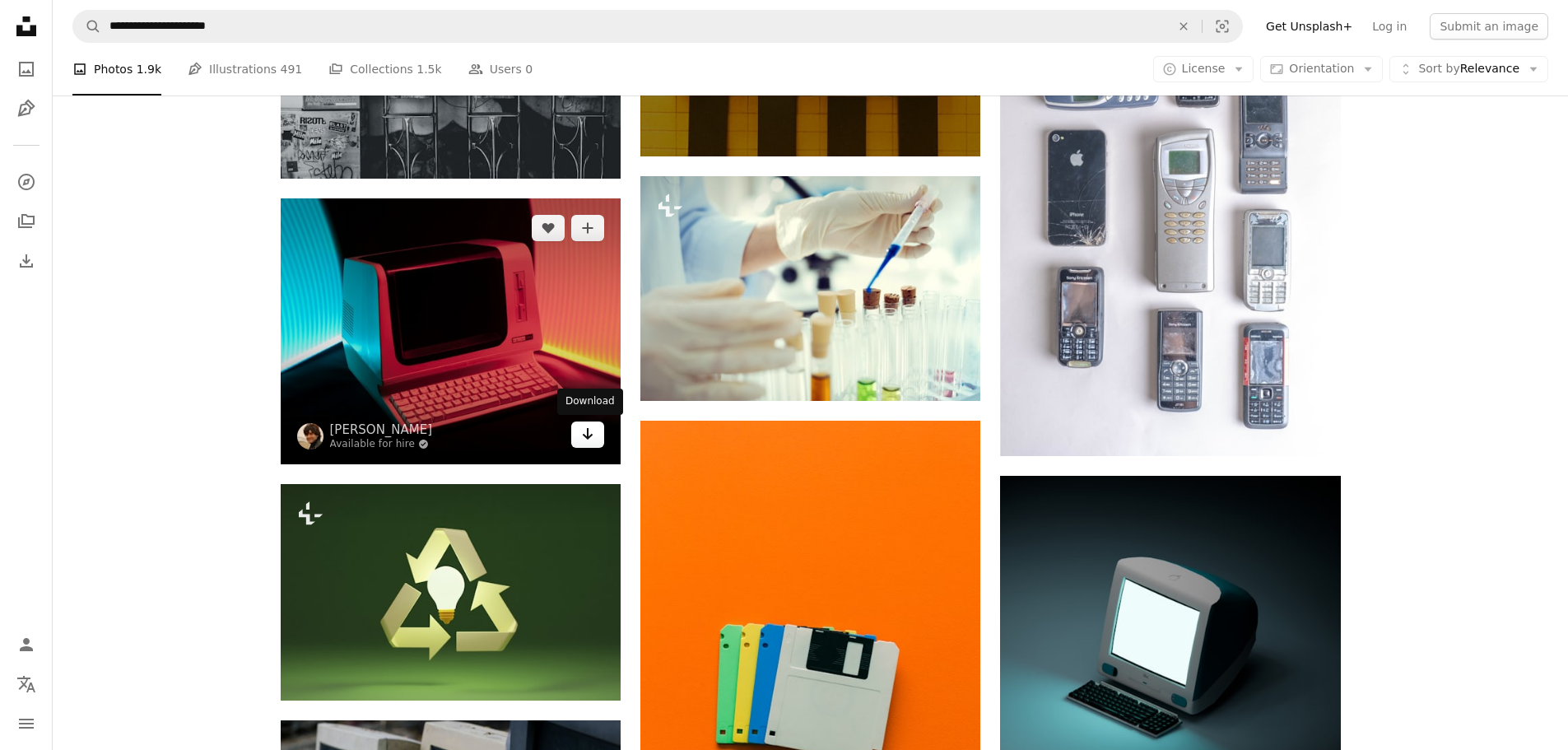
click at [587, 439] on icon "Download" at bounding box center [587, 434] width 11 height 12
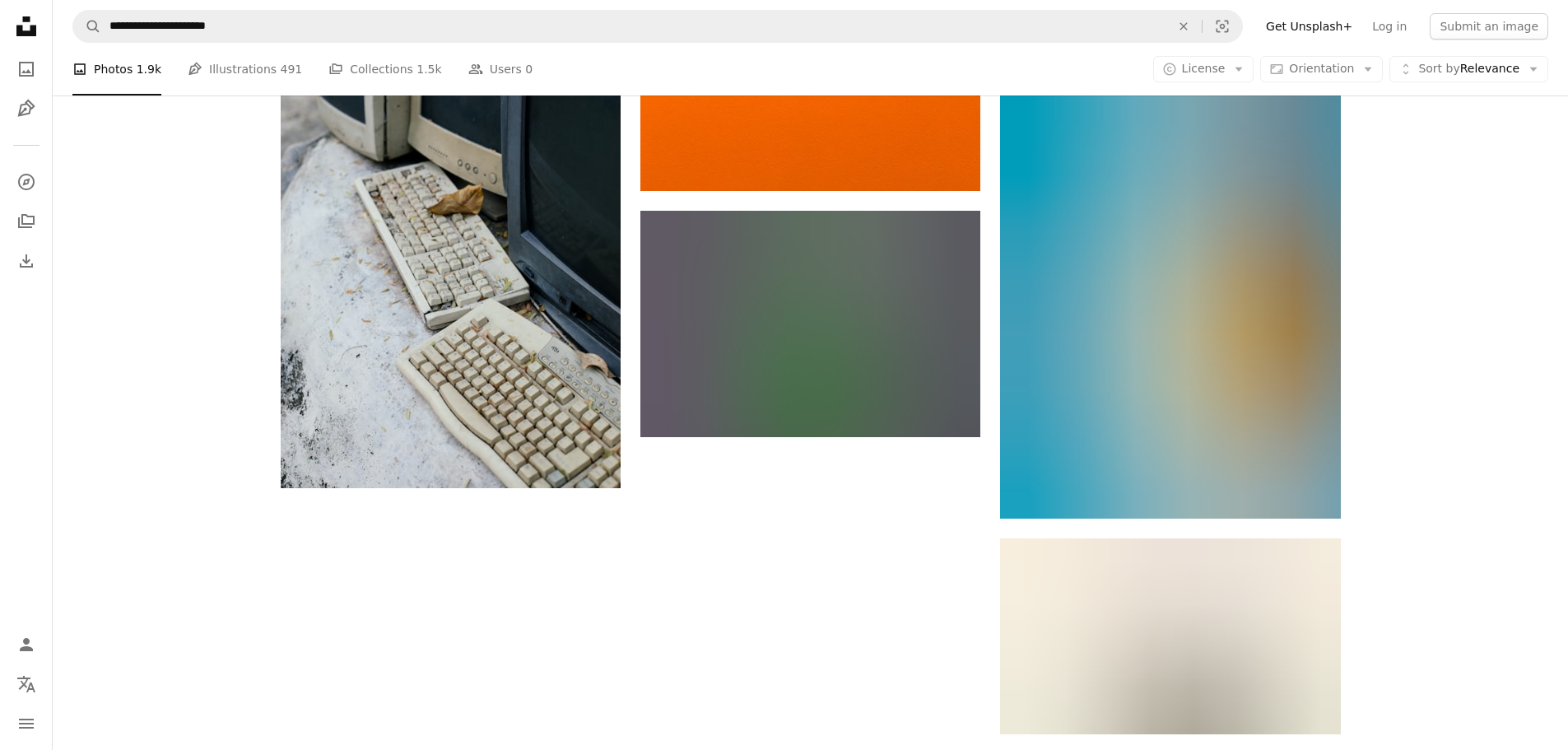
scroll to position [2224, 0]
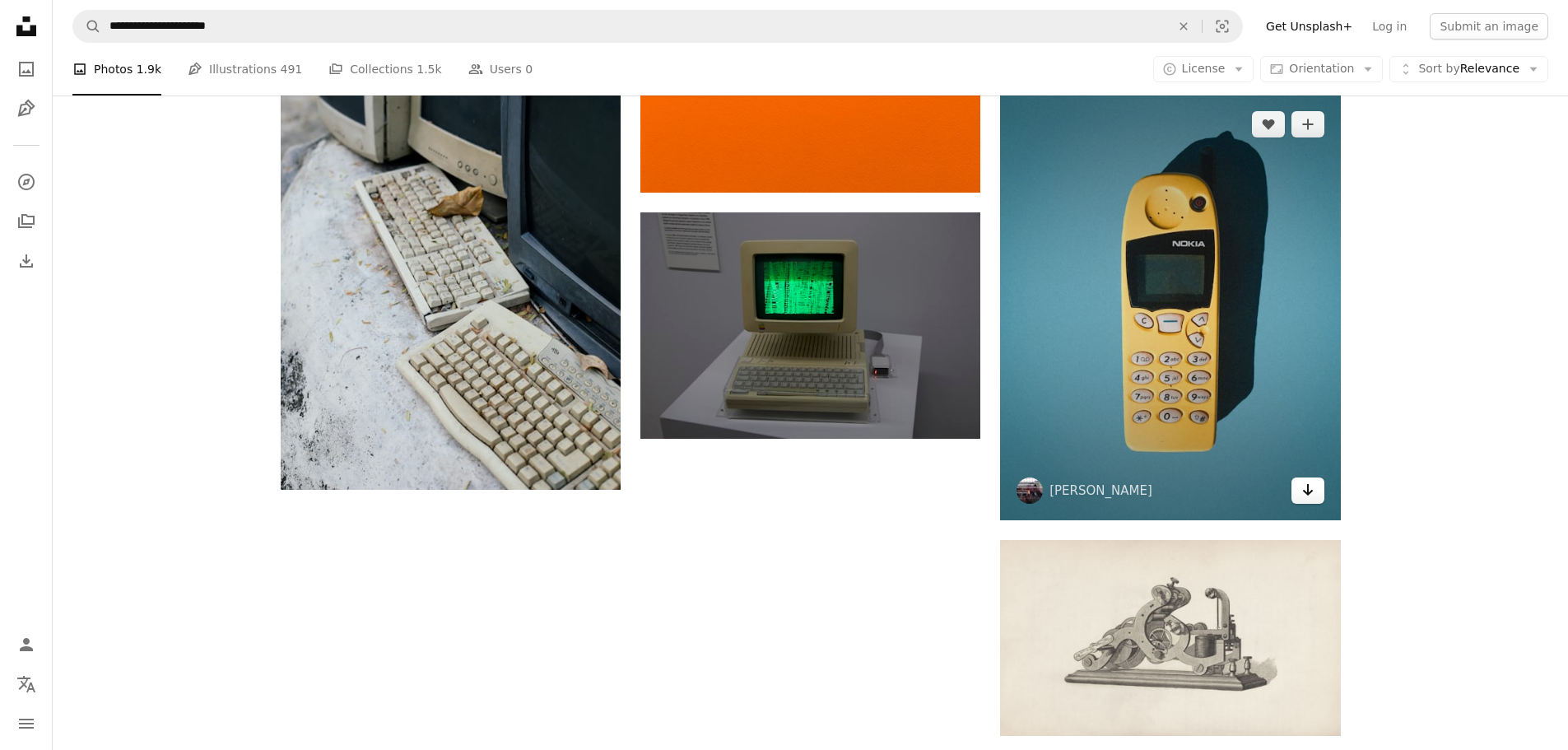
click at [1318, 492] on link "Arrow pointing down" at bounding box center [1308, 491] width 33 height 26
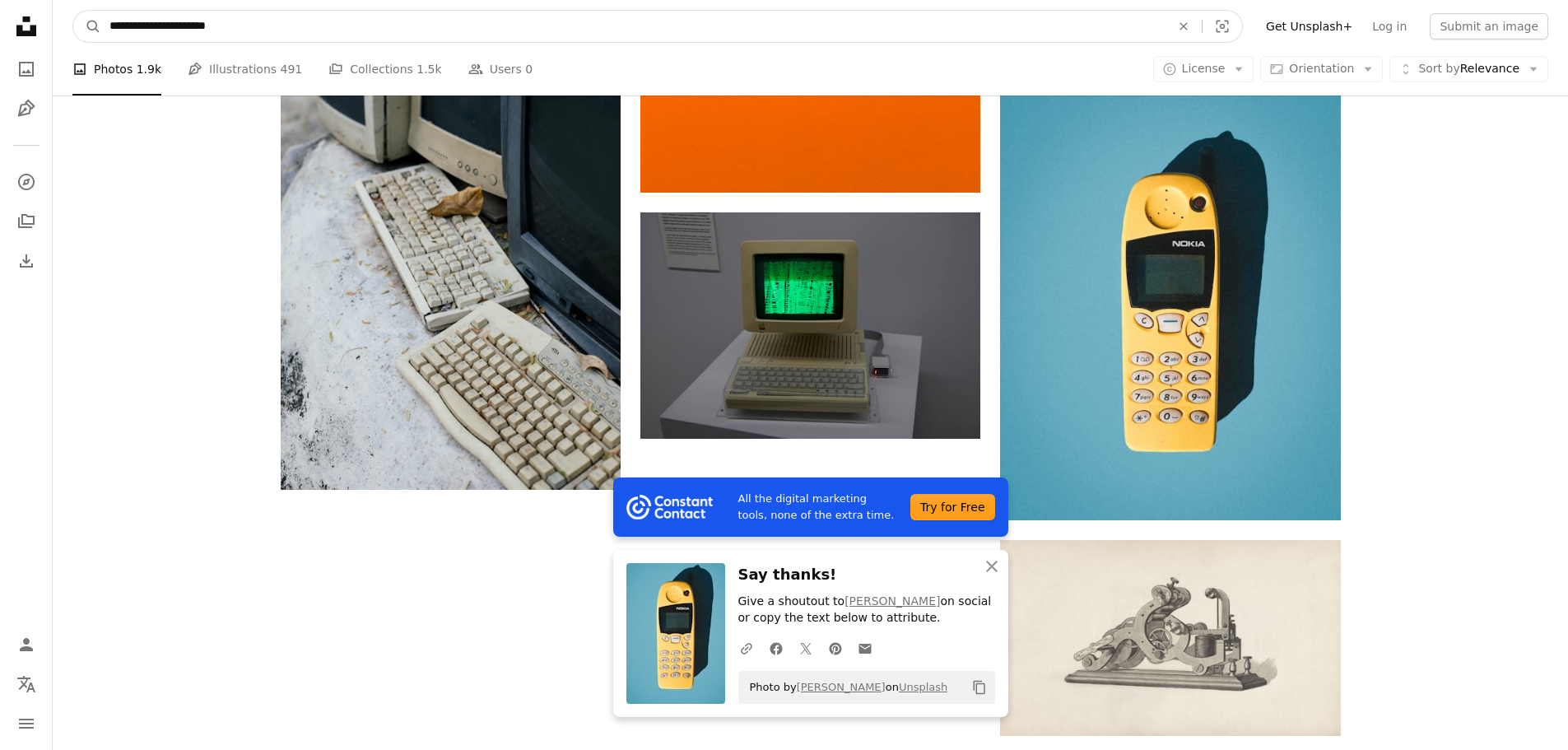
drag, startPoint x: 348, startPoint y: 40, endPoint x: 3, endPoint y: 17, distance: 345.8
type input "**********"
click button "A magnifying glass" at bounding box center [86, 26] width 28 height 31
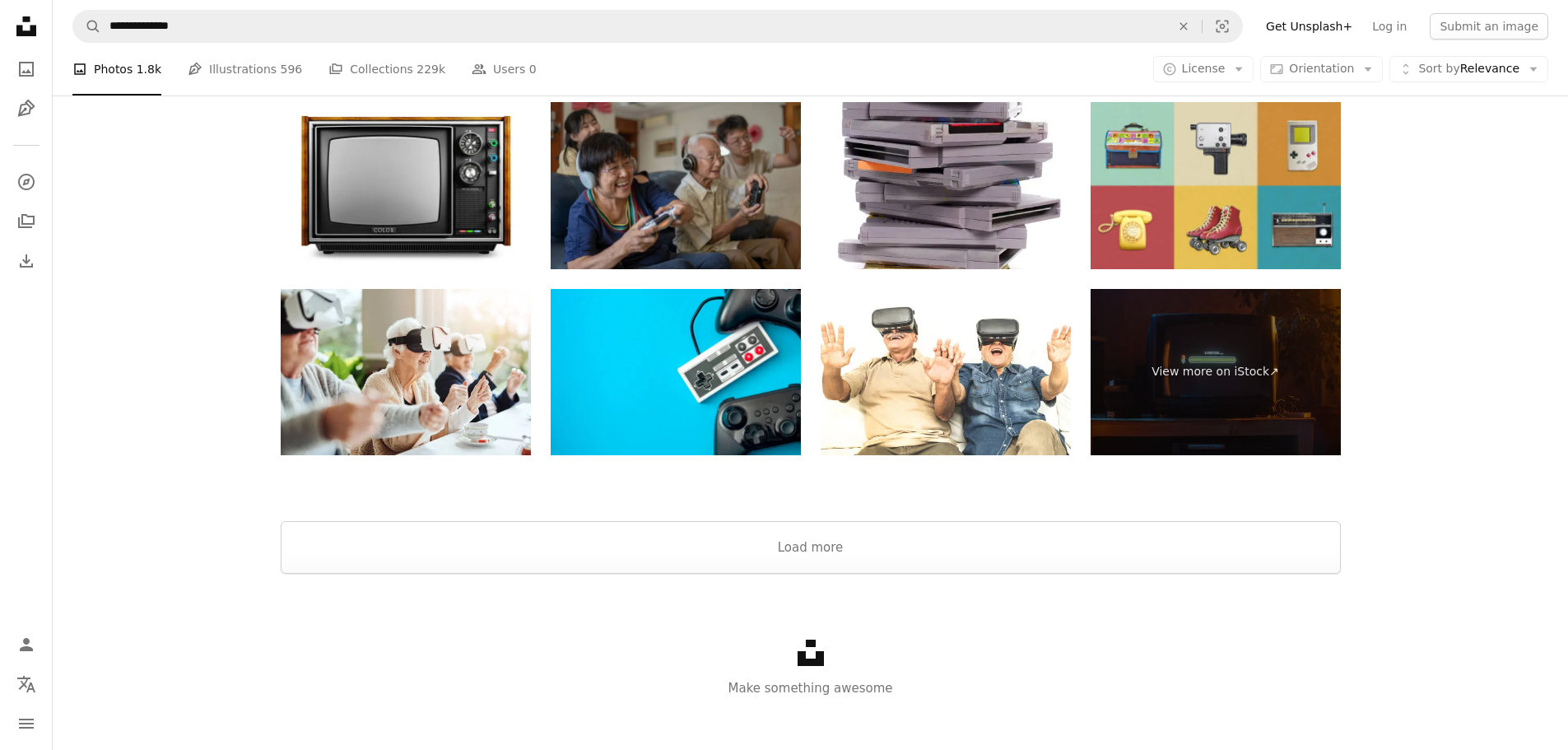
scroll to position [2981, 0]
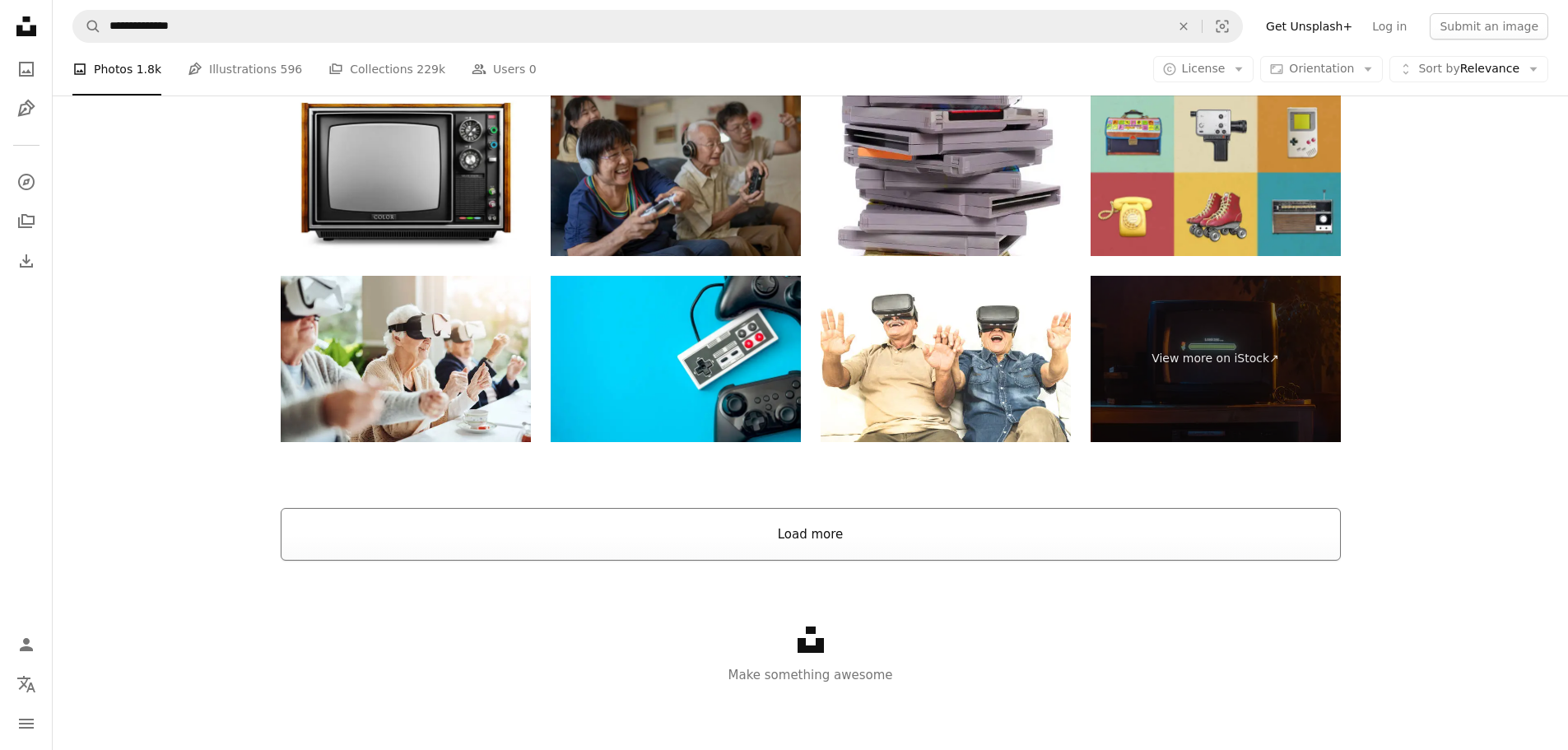
click at [997, 524] on button "Load more" at bounding box center [811, 534] width 1060 height 52
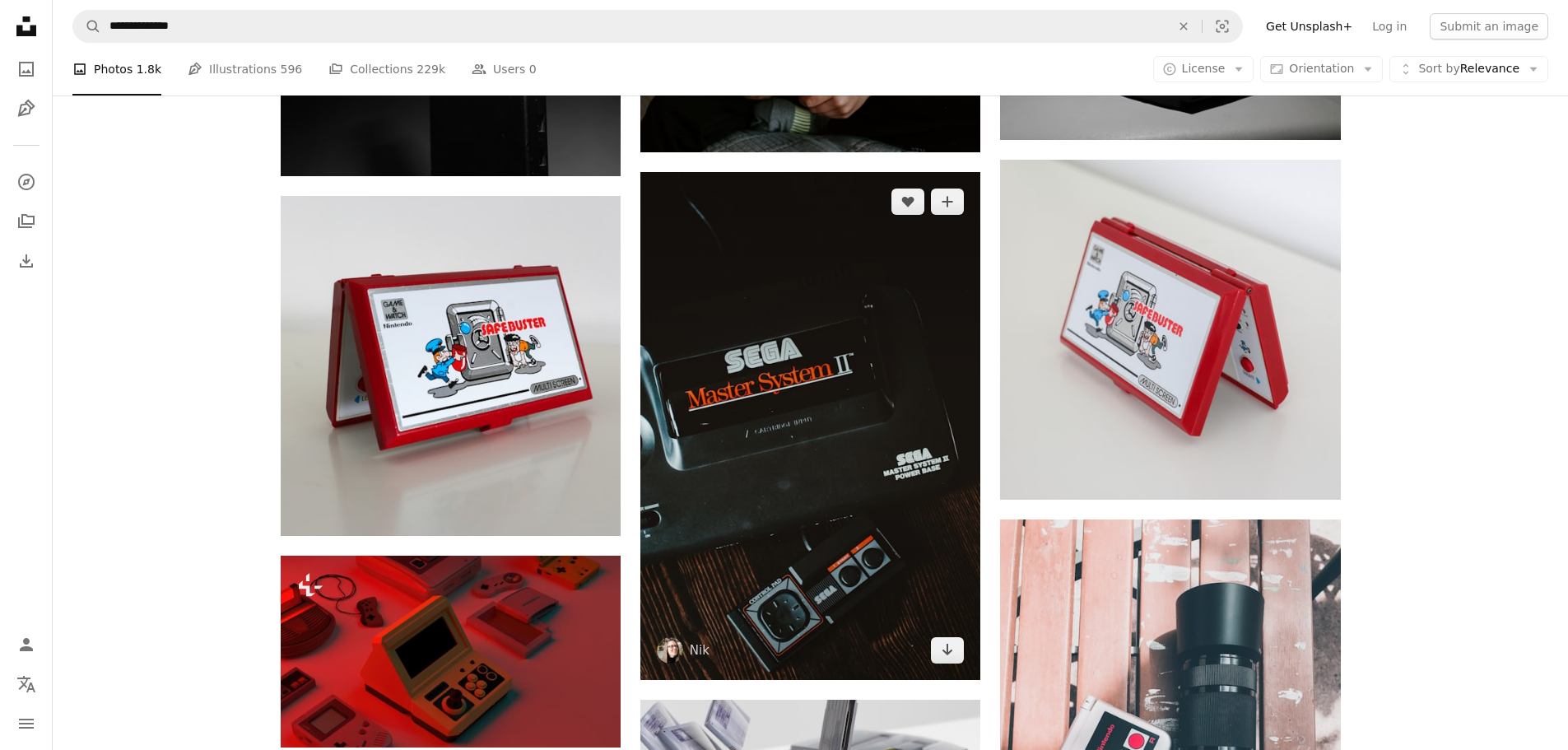
scroll to position [3969, 0]
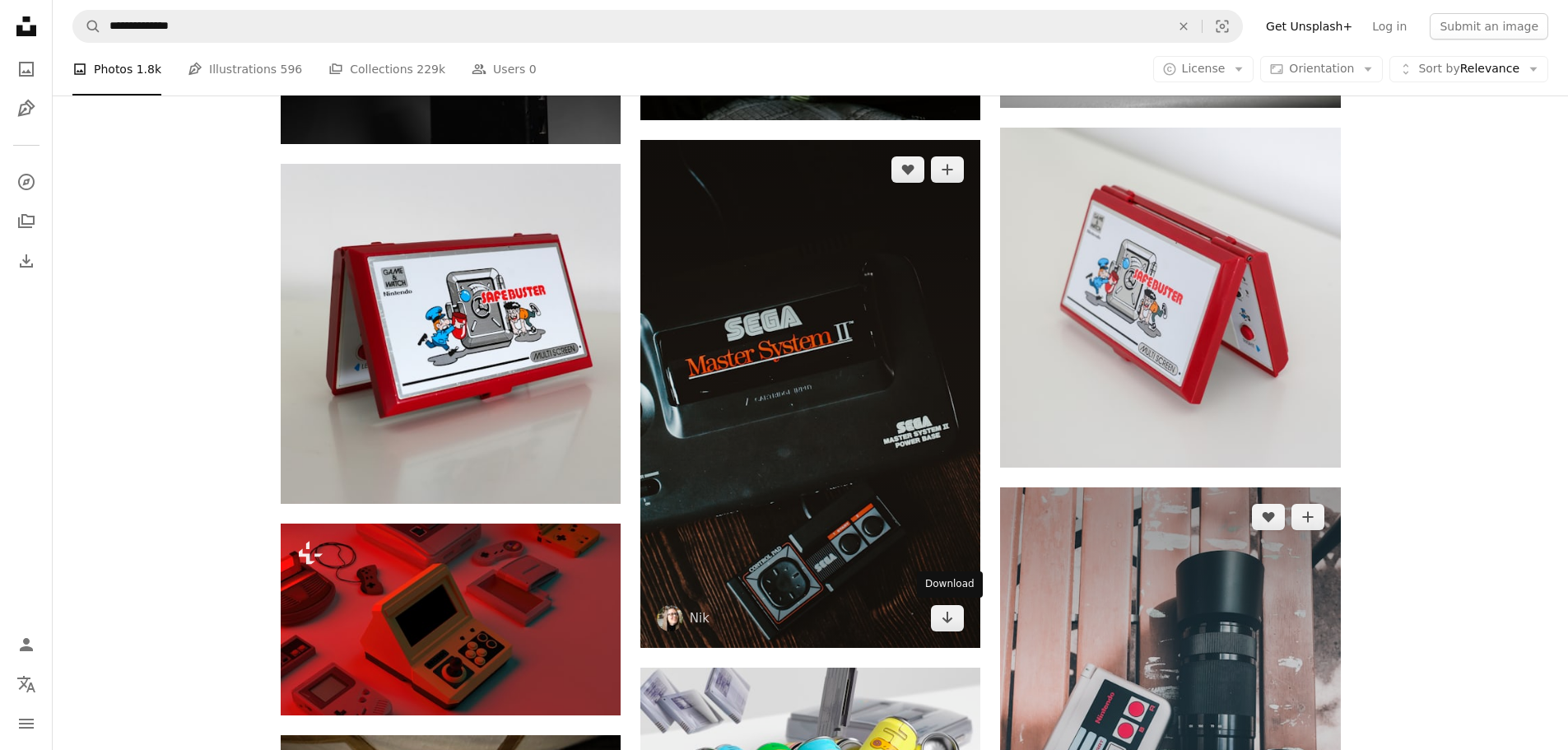
drag, startPoint x: 953, startPoint y: 625, endPoint x: 1030, endPoint y: 619, distance: 77.2
click at [953, 625] on icon "Arrow pointing down" at bounding box center [948, 618] width 14 height 19
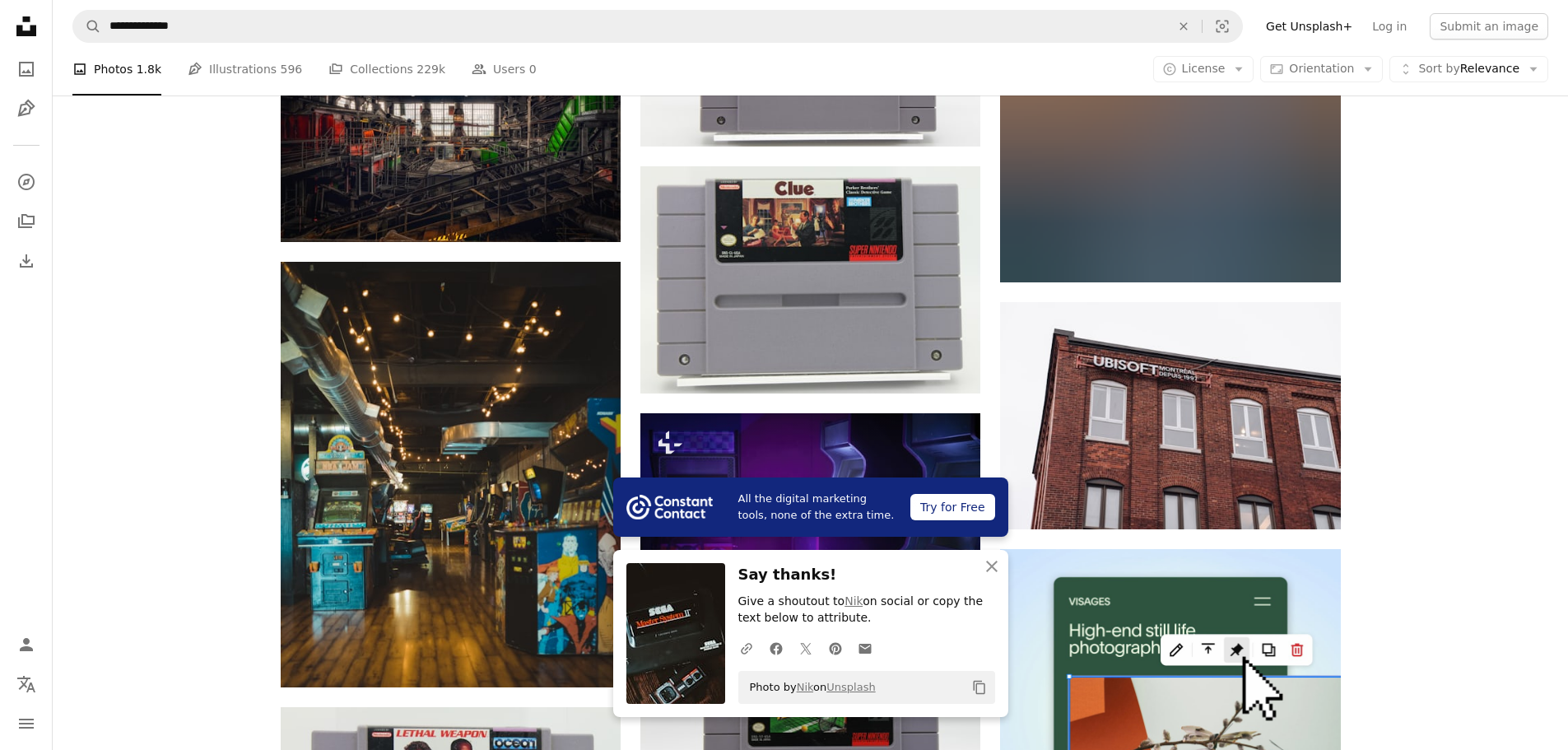
scroll to position [5203, 0]
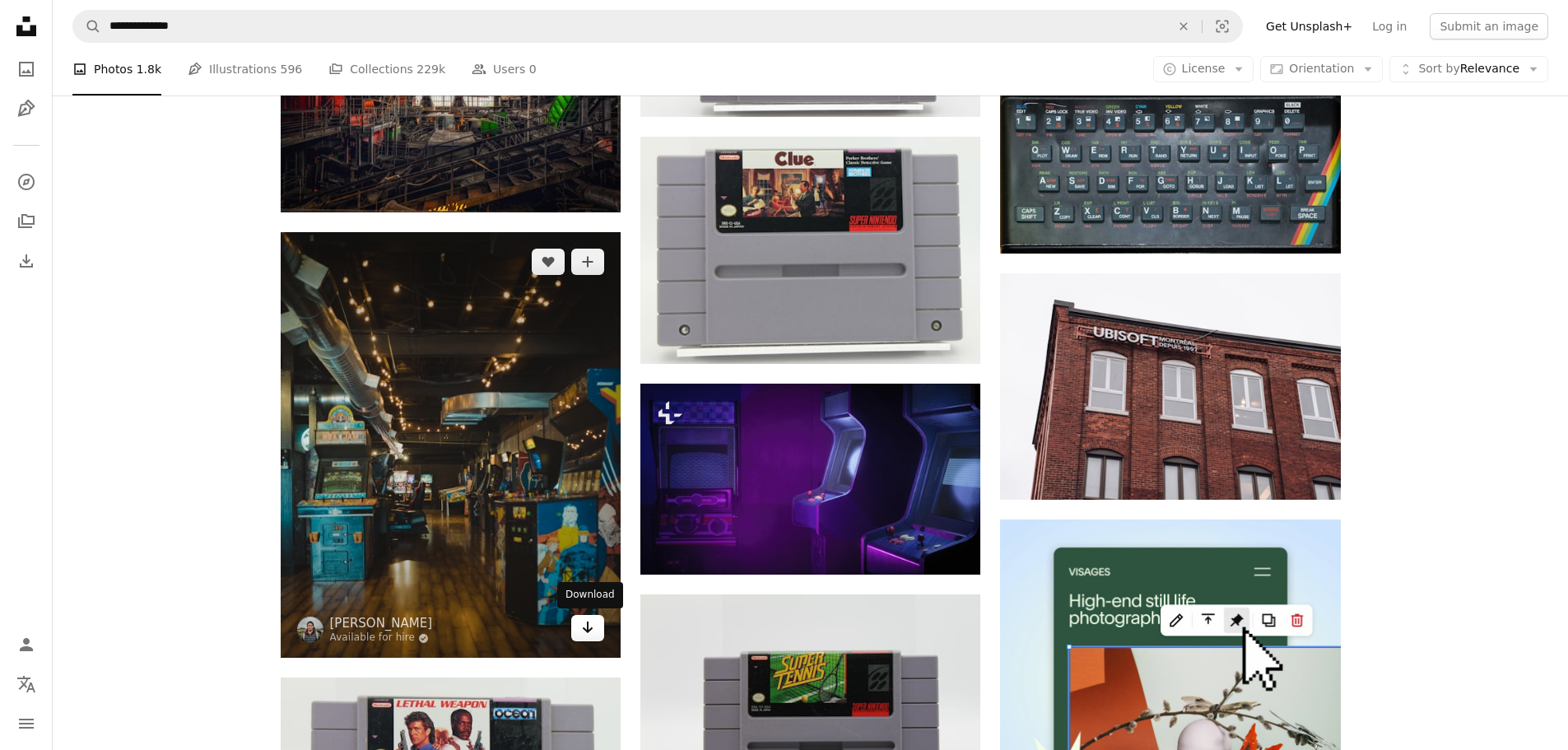
click at [586, 628] on icon "Download" at bounding box center [587, 628] width 11 height 12
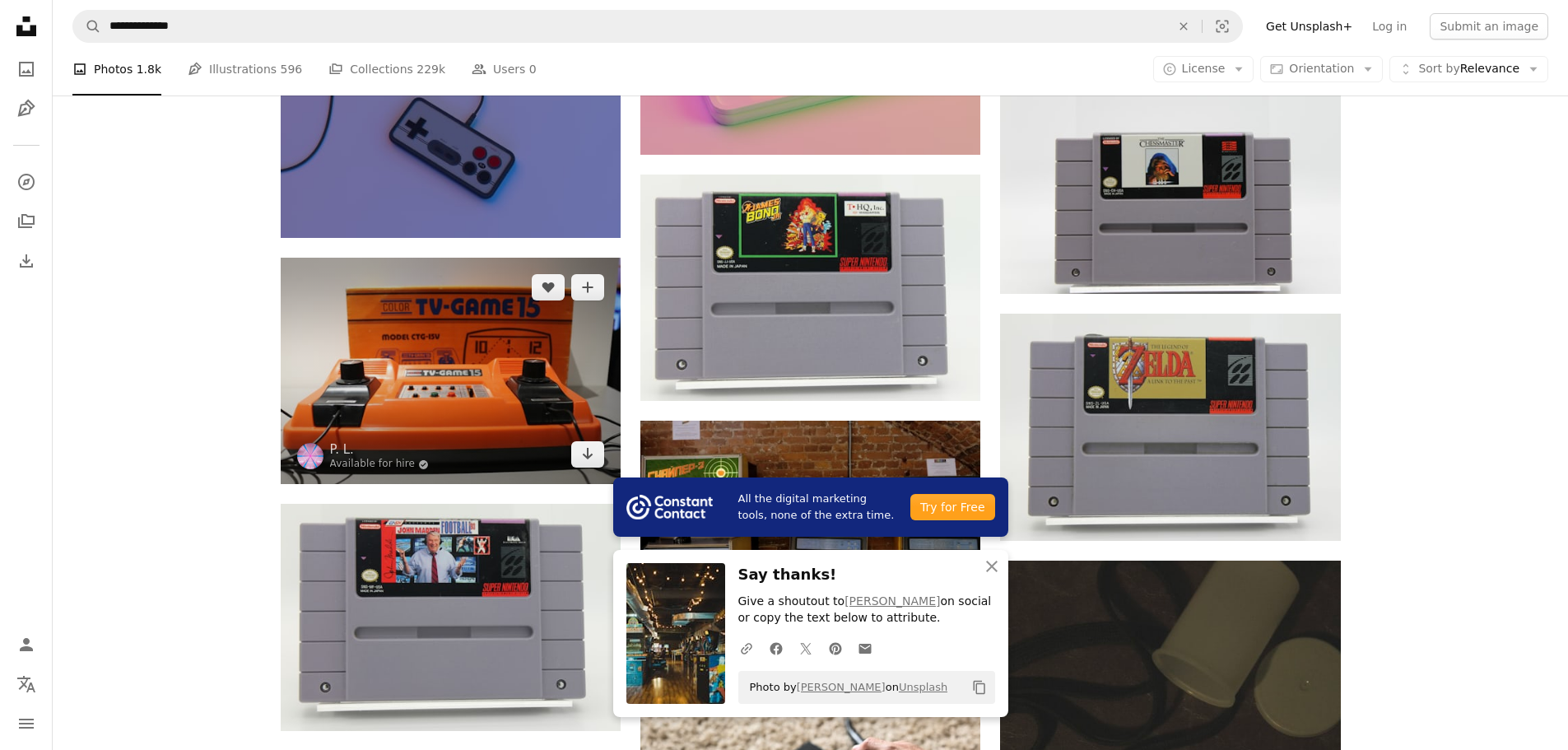
scroll to position [6357, 0]
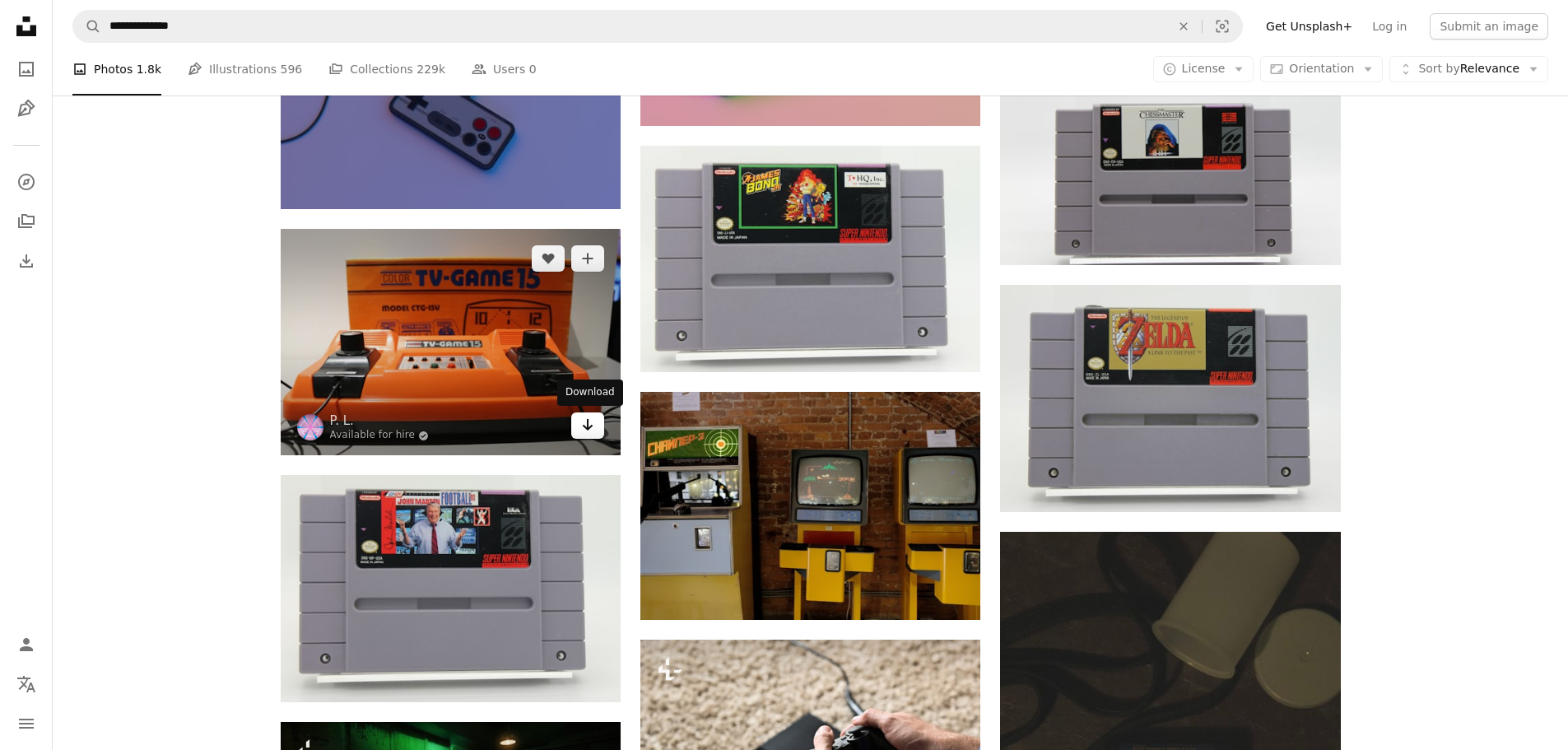
click at [586, 420] on icon "Download" at bounding box center [587, 425] width 11 height 12
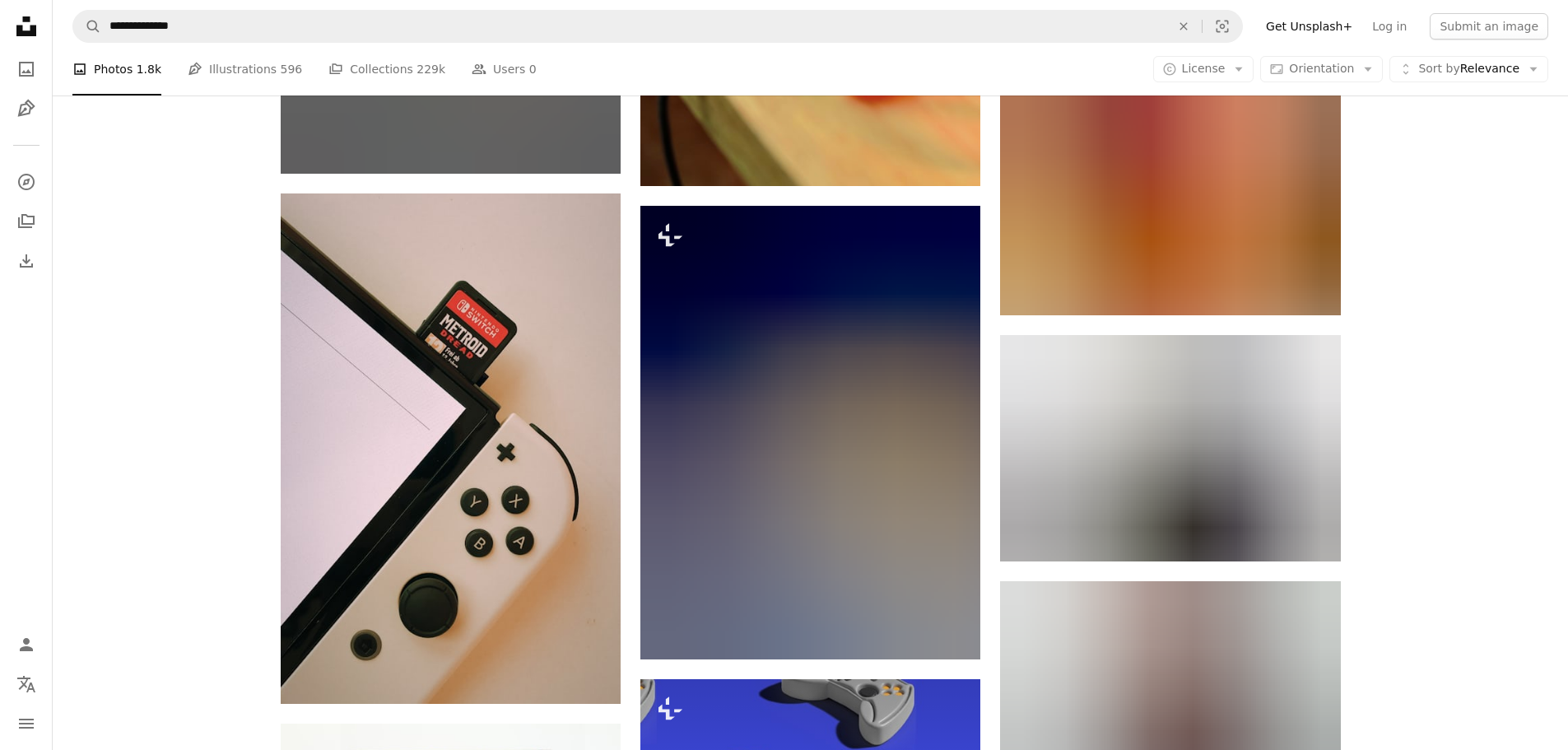
scroll to position [21592, 0]
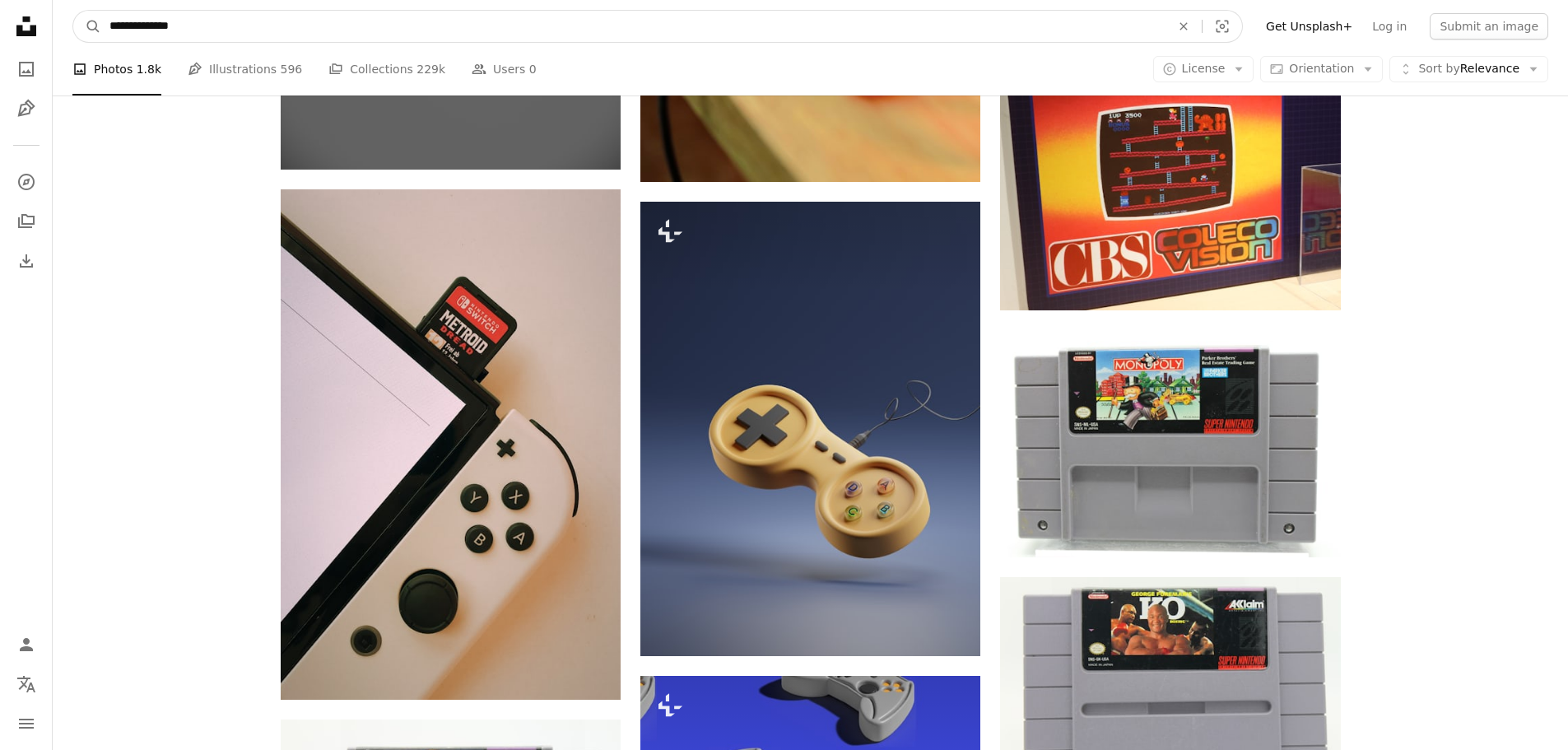
drag, startPoint x: 386, startPoint y: 30, endPoint x: 81, endPoint y: 56, distance: 306.1
